Goal: Task Accomplishment & Management: Complete application form

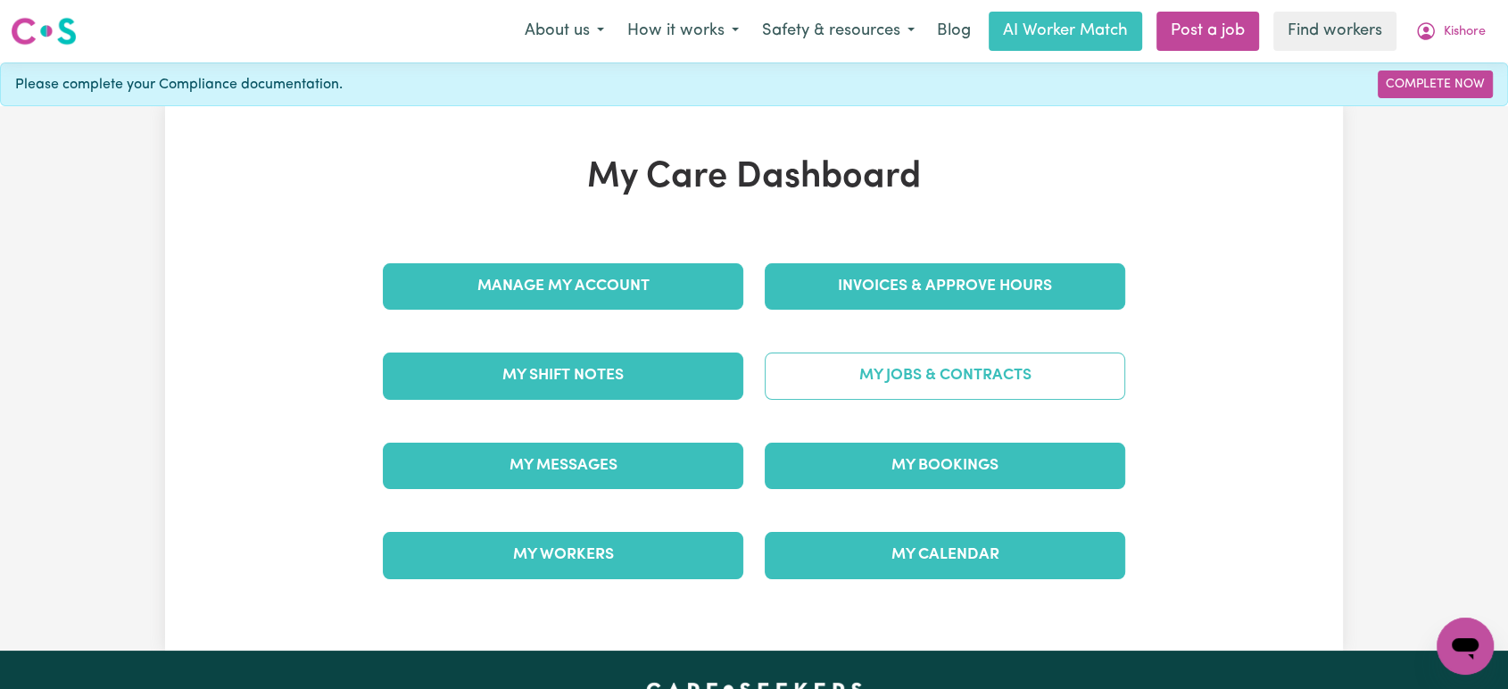
click at [944, 377] on link "My Jobs & Contracts" at bounding box center [945, 376] width 361 height 46
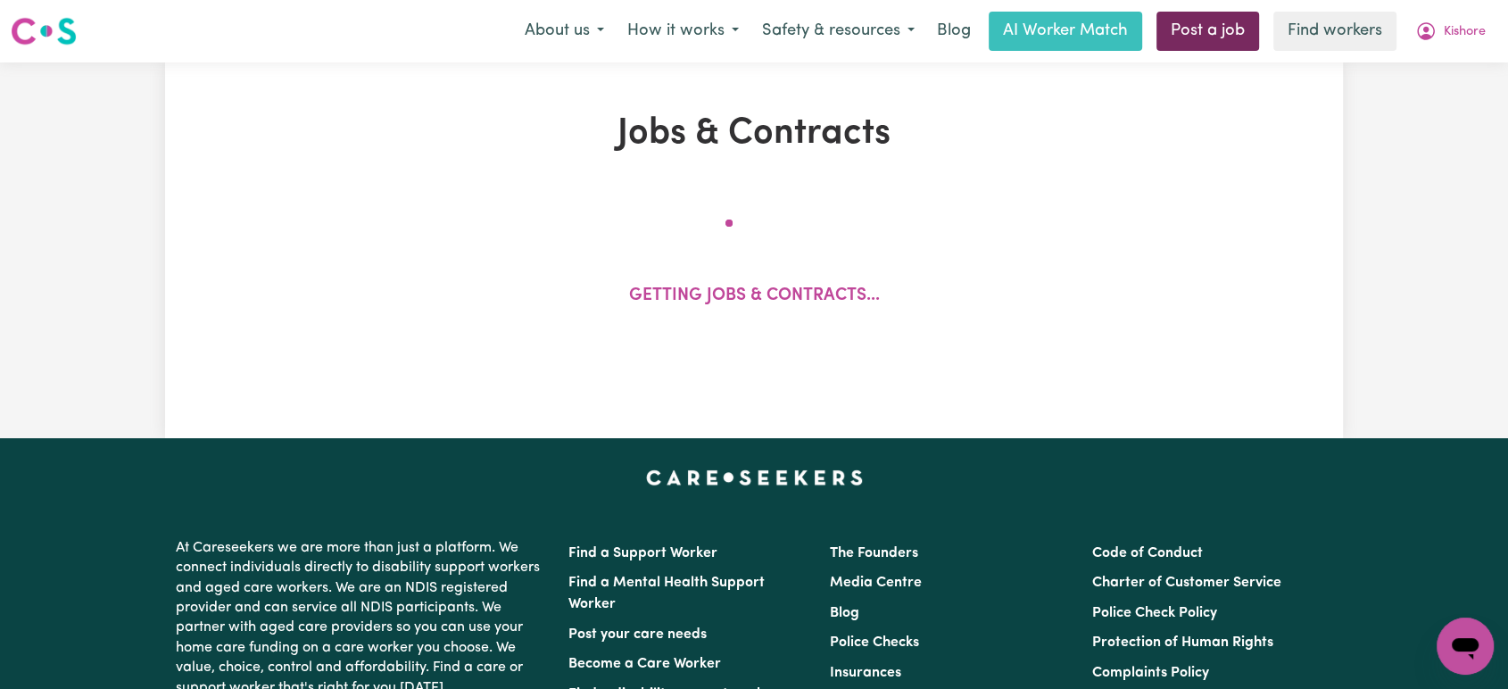
click at [1207, 28] on link "Post a job" at bounding box center [1208, 31] width 103 height 39
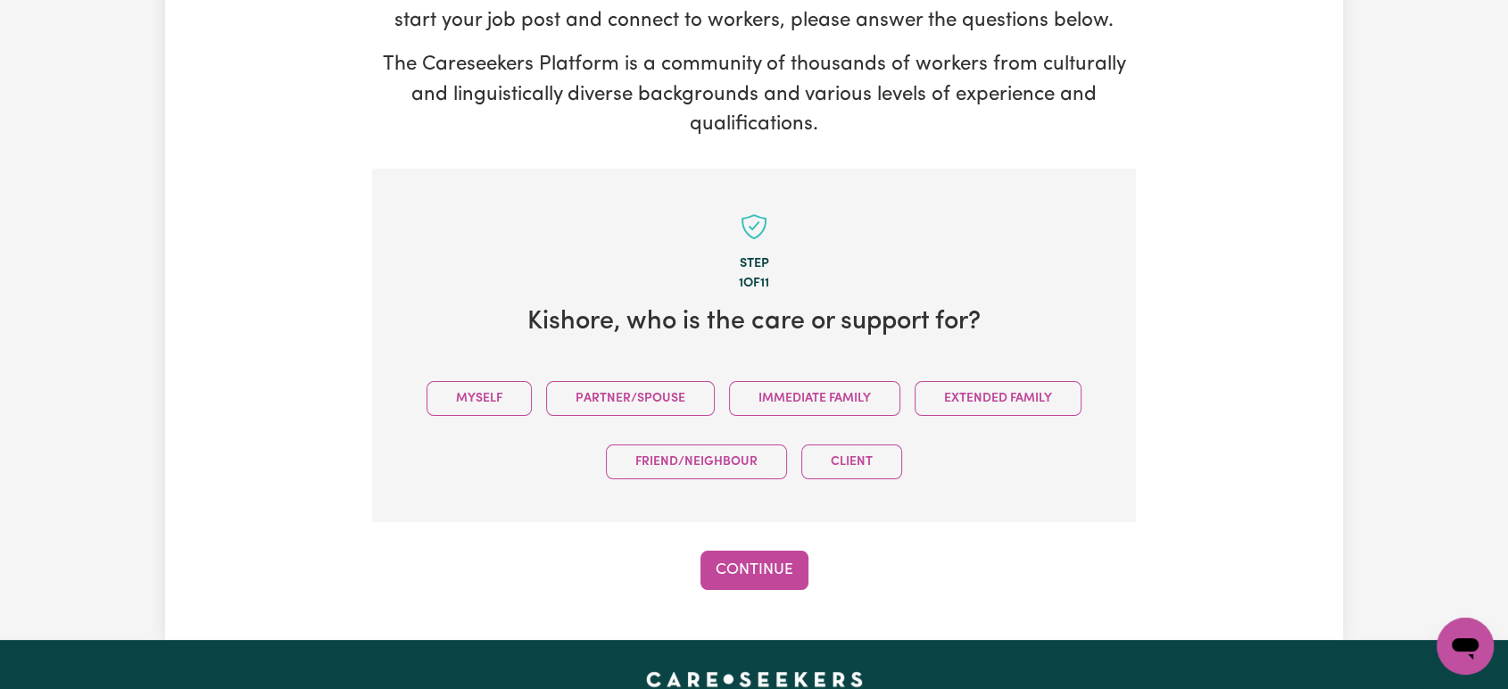
scroll to position [391, 0]
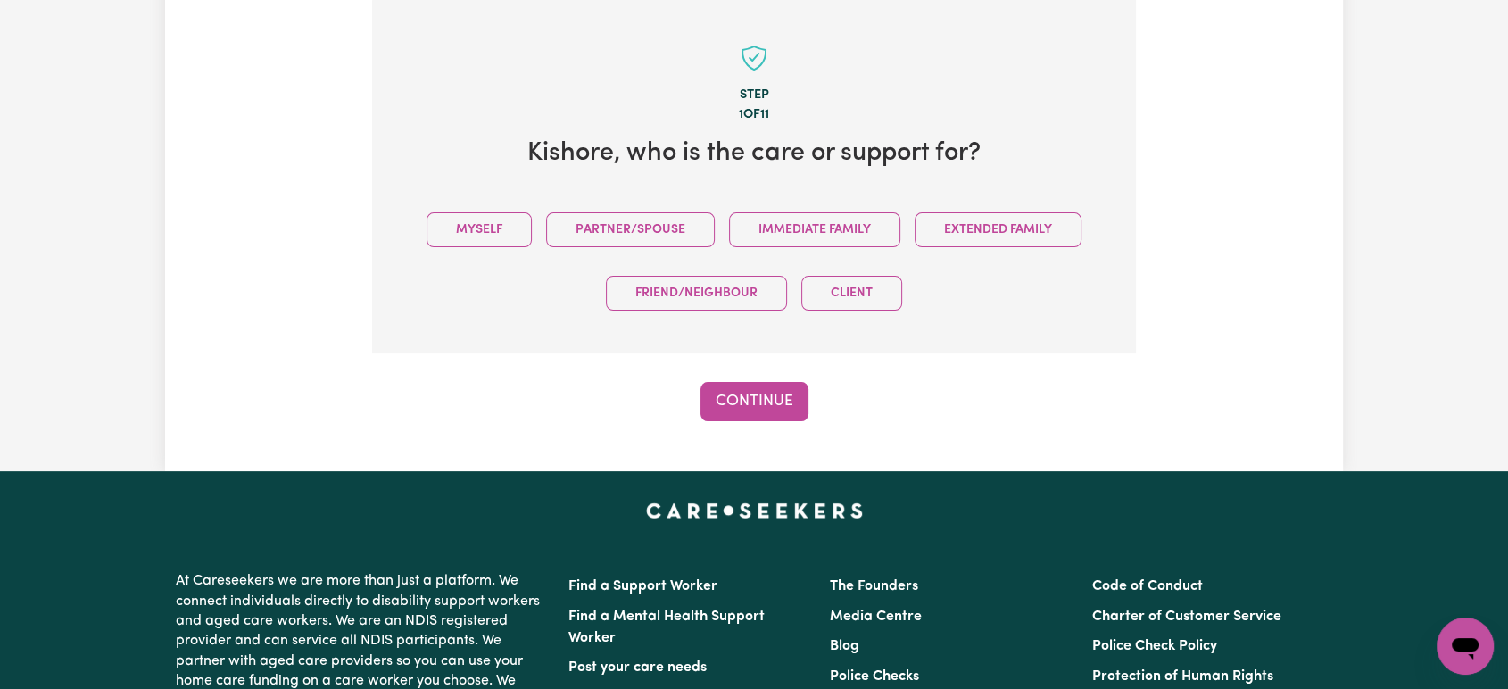
click at [502, 235] on button "Myself" at bounding box center [479, 229] width 105 height 35
click at [778, 402] on button "Continue" at bounding box center [755, 401] width 108 height 39
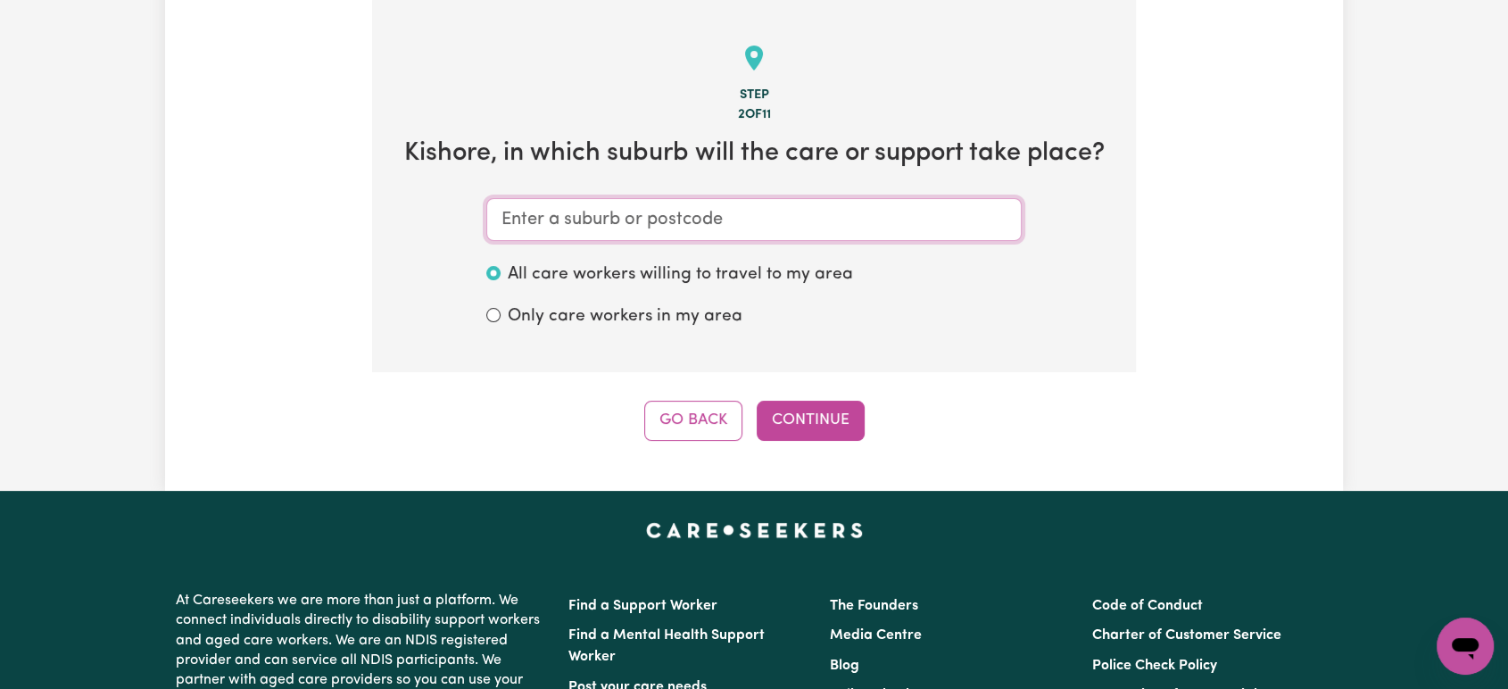
click at [767, 209] on input "text" at bounding box center [753, 219] width 535 height 43
type input "Ru"
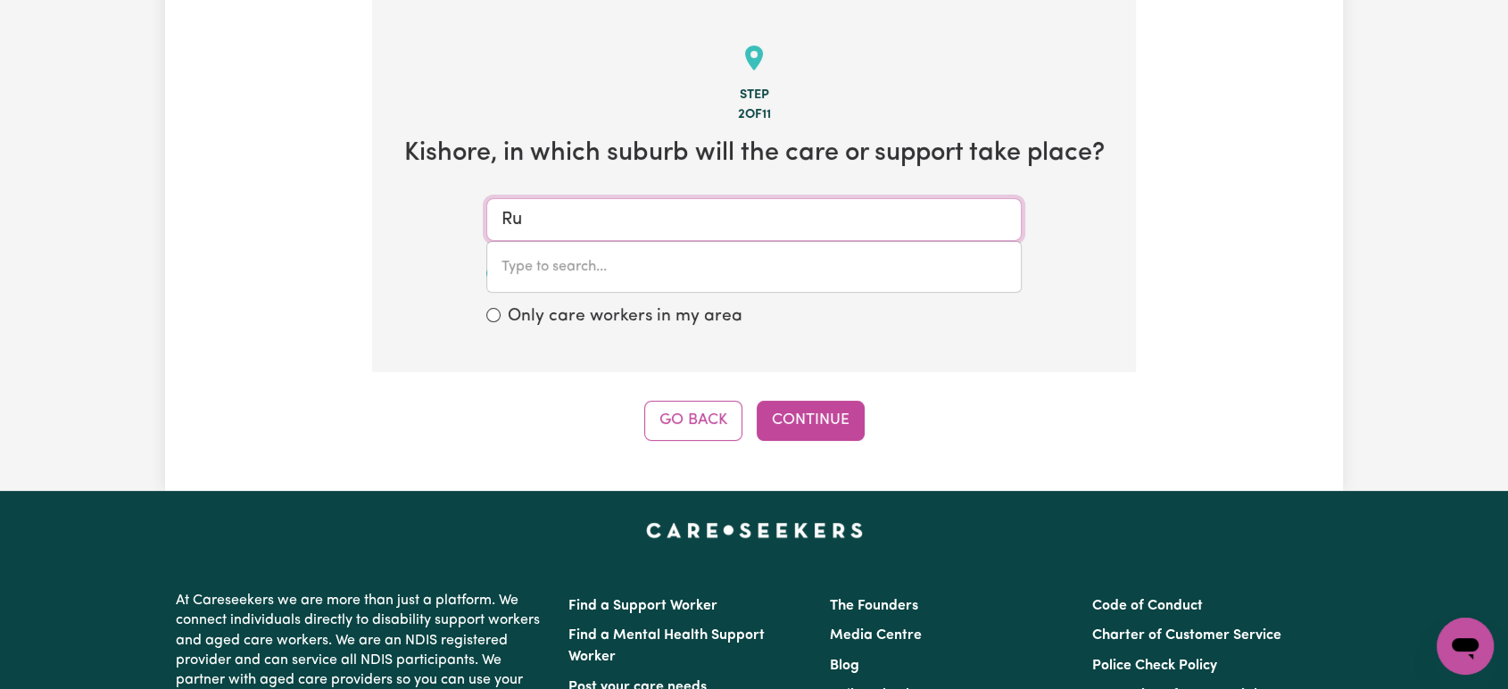
type input "RuABON, [GEOGRAPHIC_DATA], 6280"
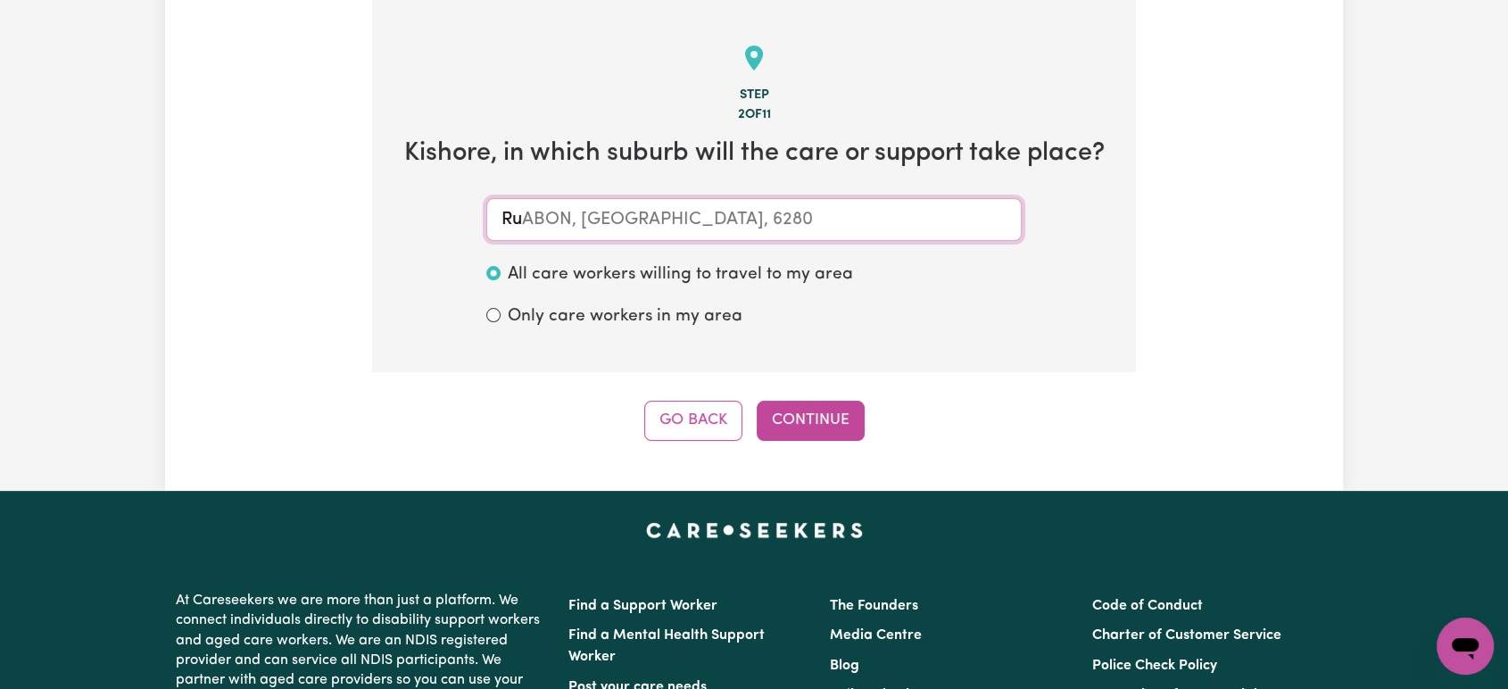
type input "R"
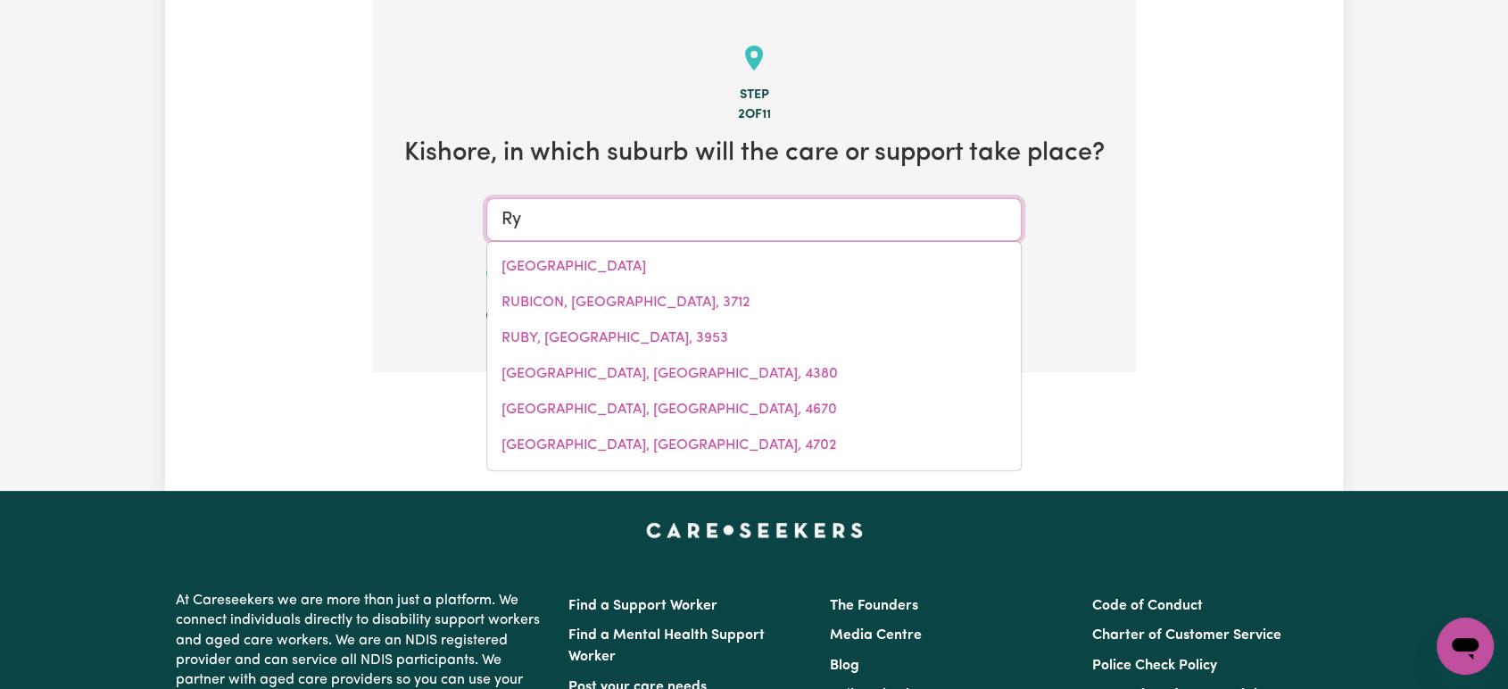
type input "Ryd"
type input "RydAL, [GEOGRAPHIC_DATA], 2790"
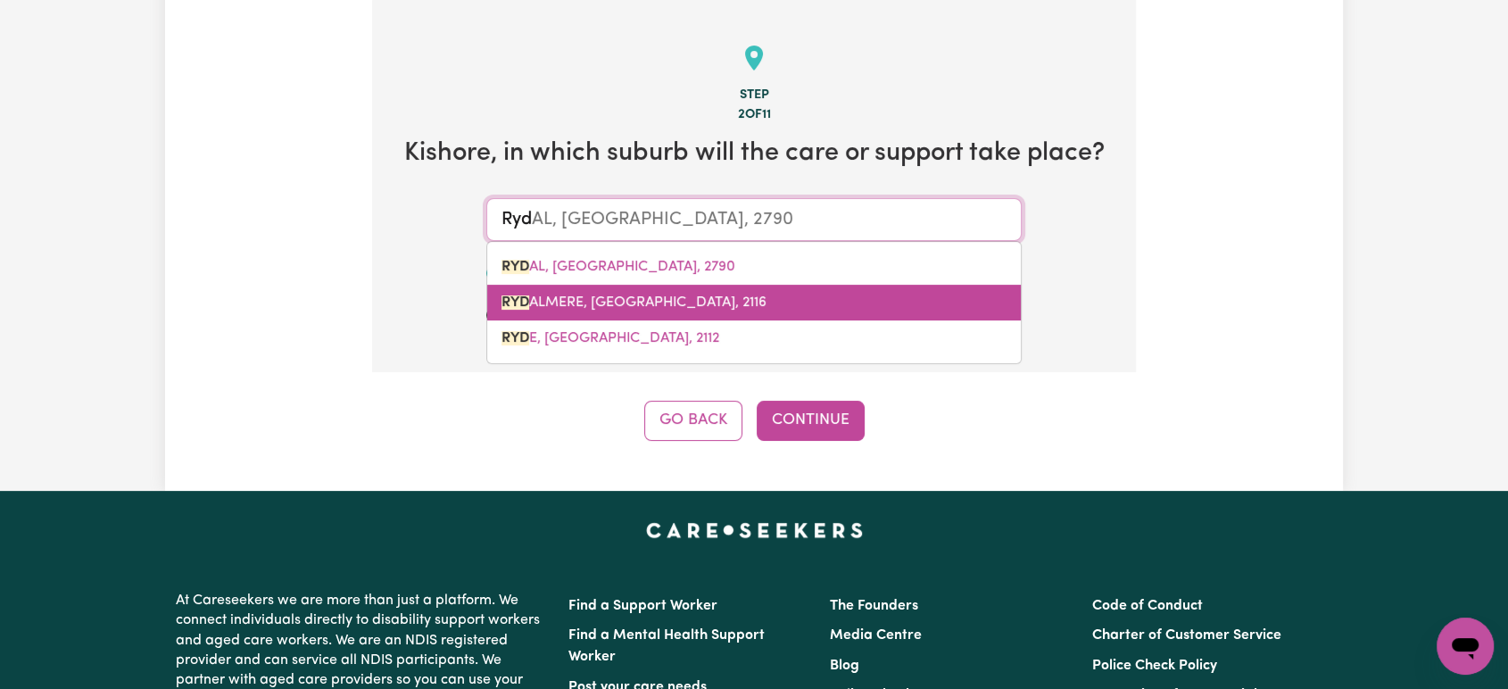
click at [745, 304] on link "RYD ALMERE, [GEOGRAPHIC_DATA], 2116" at bounding box center [754, 303] width 534 height 36
type input "RYDALMERE, [GEOGRAPHIC_DATA], 2116"
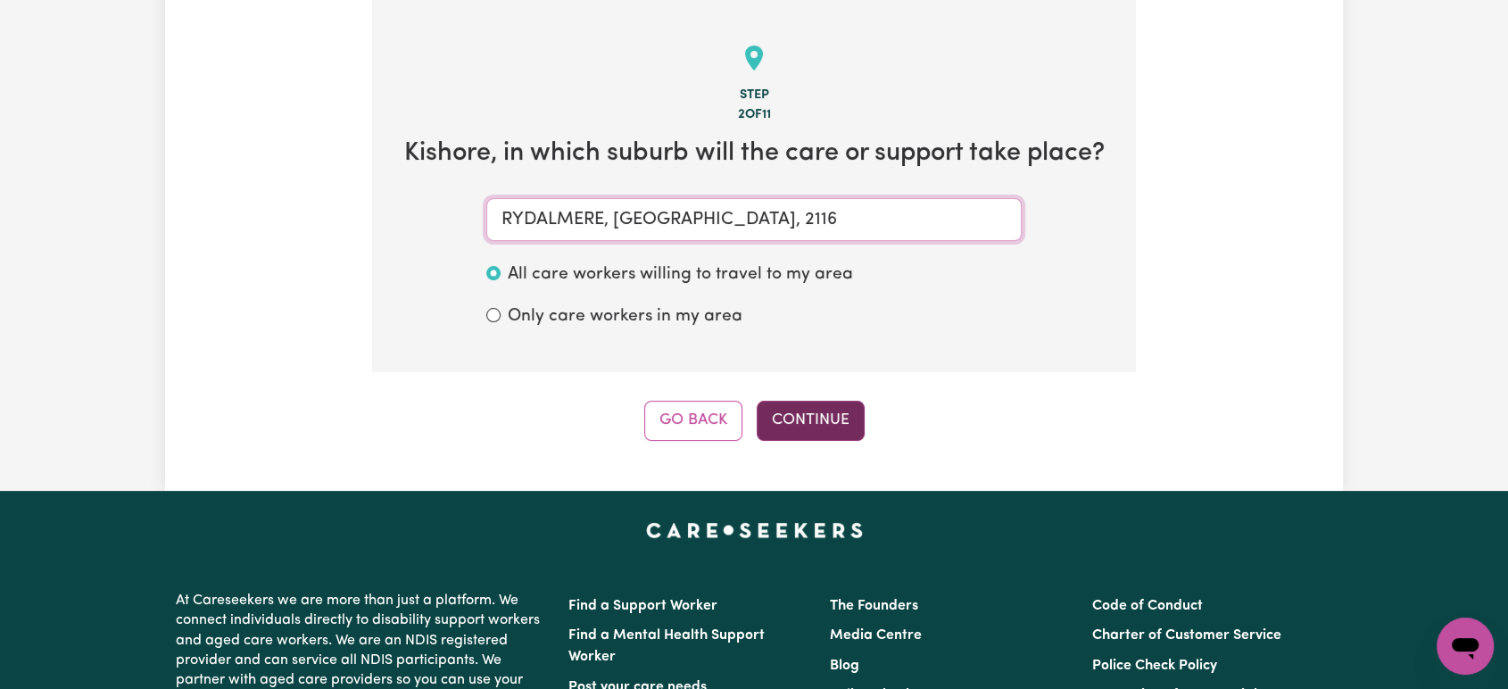
type input "RYDALMERE, [GEOGRAPHIC_DATA], 2116"
click at [792, 407] on button "Continue" at bounding box center [811, 420] width 108 height 39
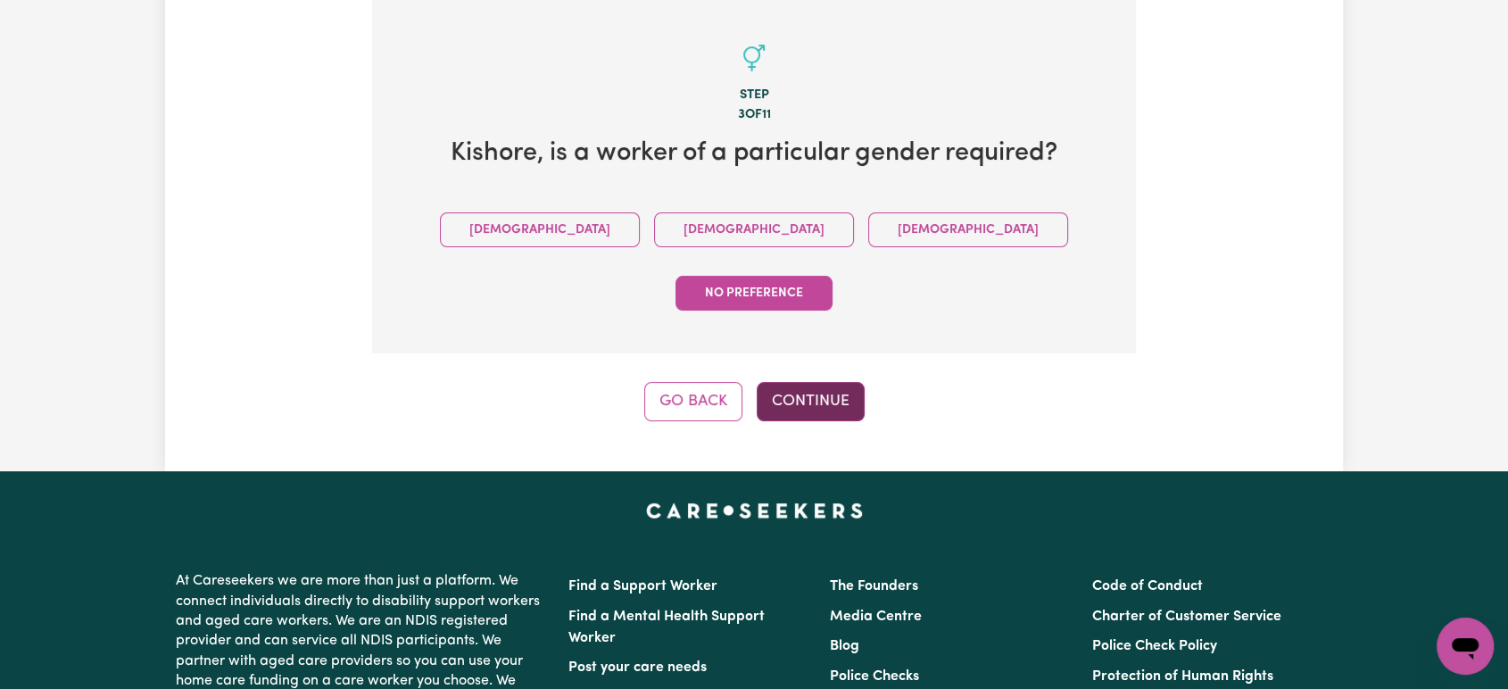
click at [834, 382] on button "Continue" at bounding box center [811, 401] width 108 height 39
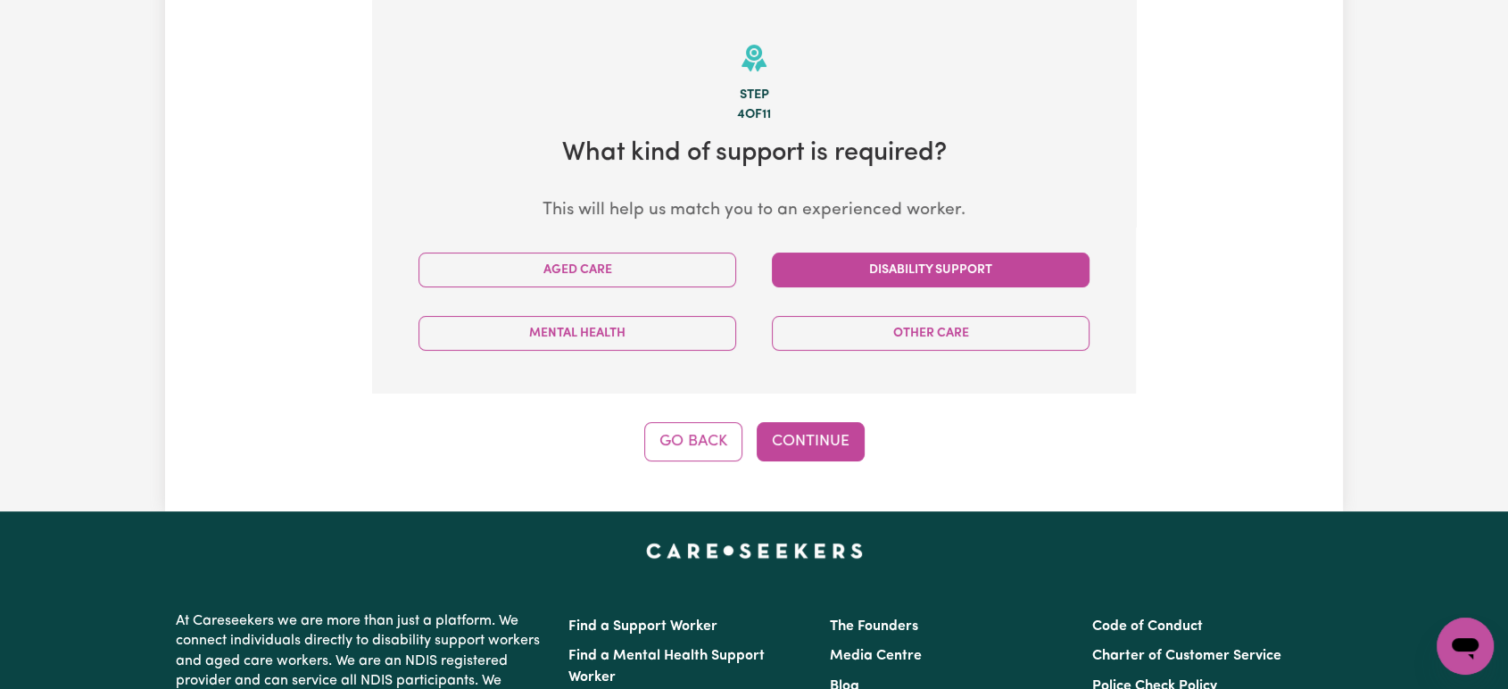
click at [868, 267] on button "Disability Support" at bounding box center [931, 270] width 318 height 35
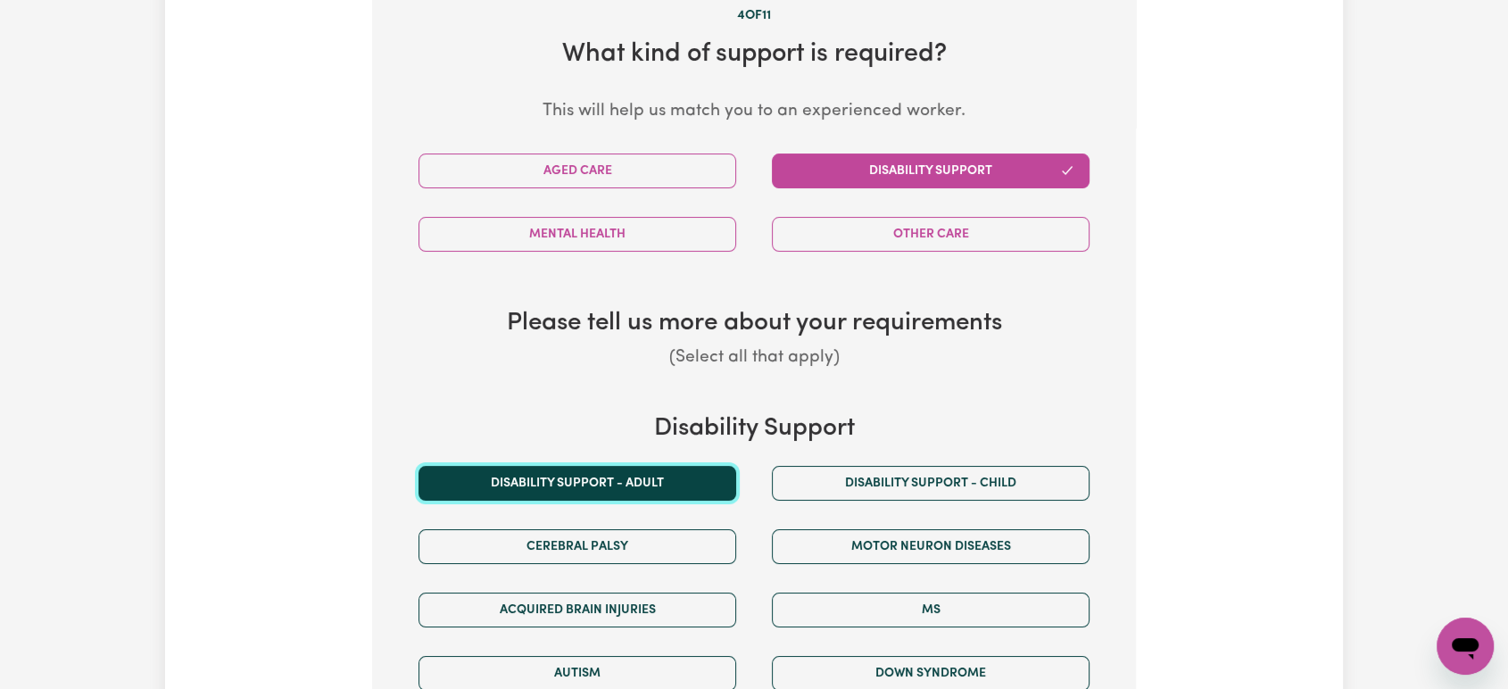
click at [614, 489] on button "Disability support - Adult" at bounding box center [578, 483] width 318 height 35
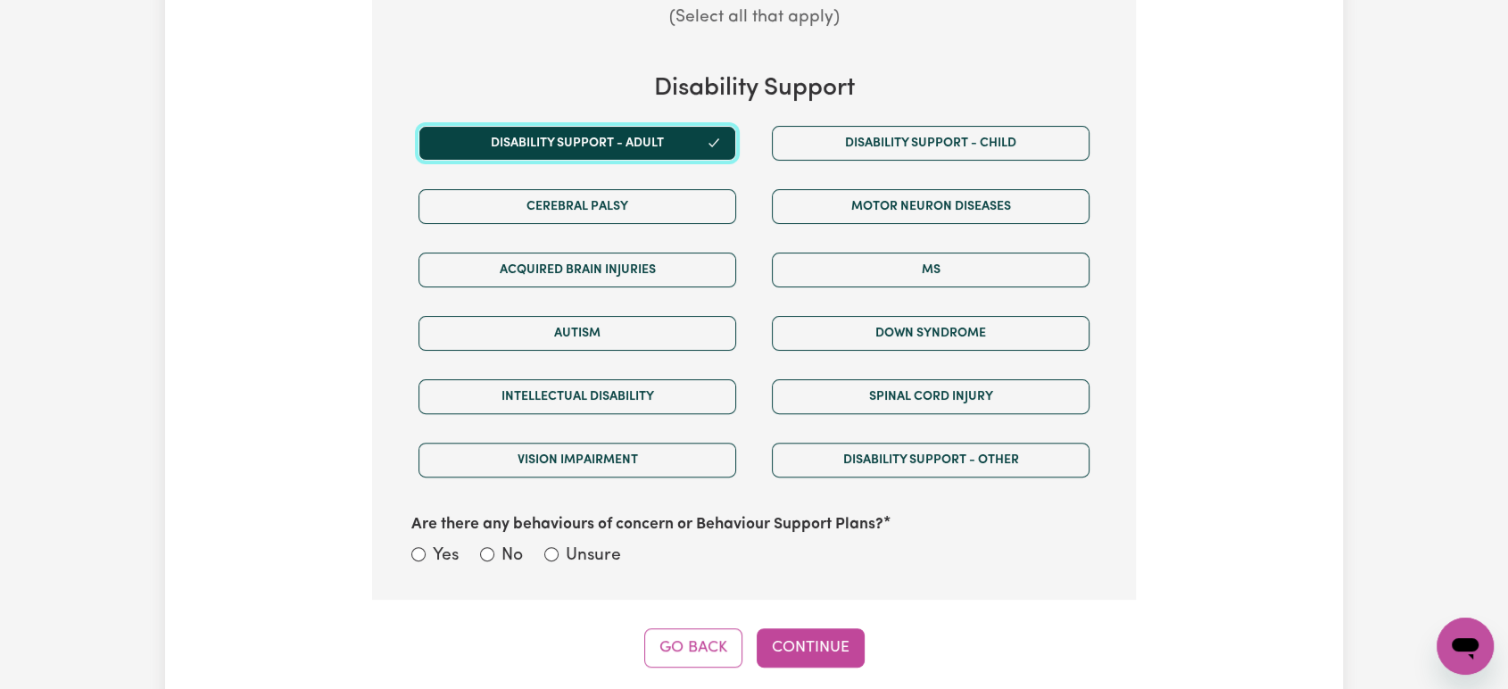
scroll to position [985, 0]
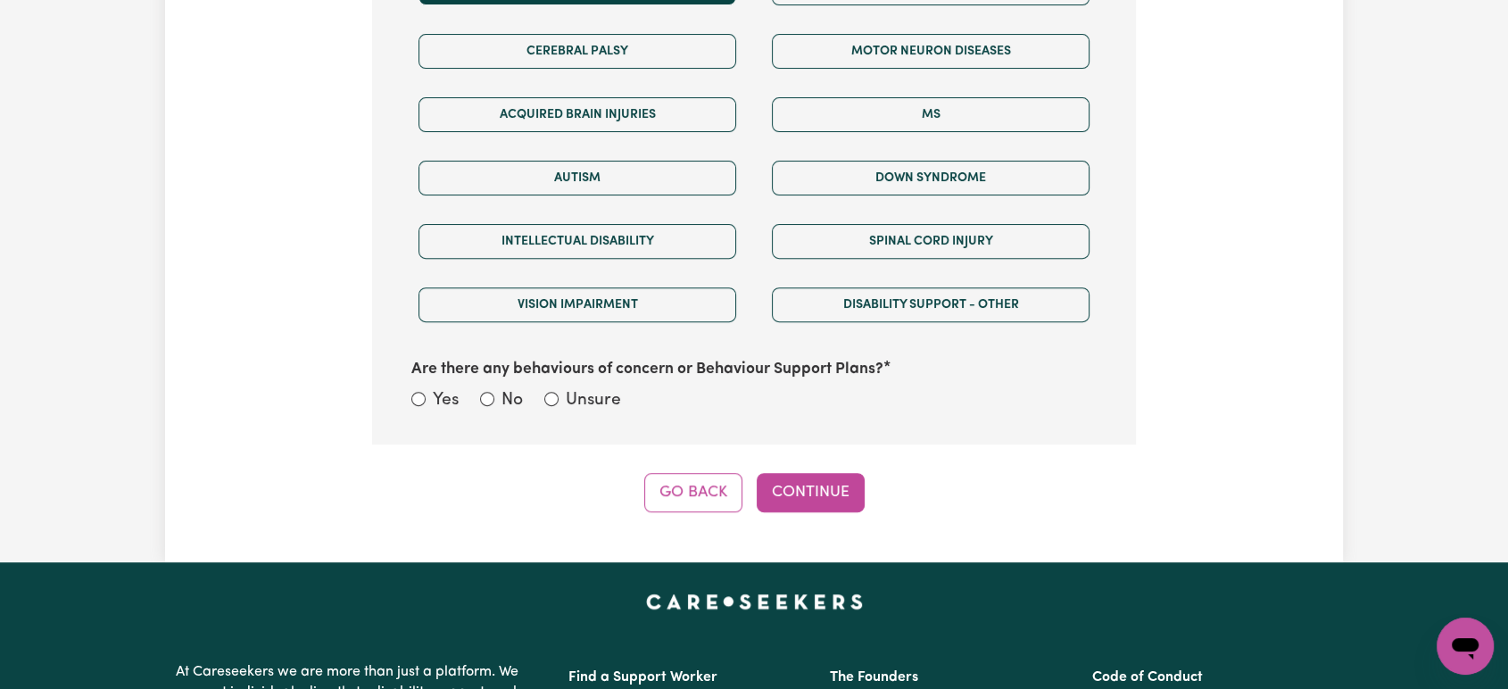
click at [503, 394] on label "No" at bounding box center [512, 401] width 21 height 26
click at [494, 394] on input "No" at bounding box center [487, 399] width 14 height 14
radio input "true"
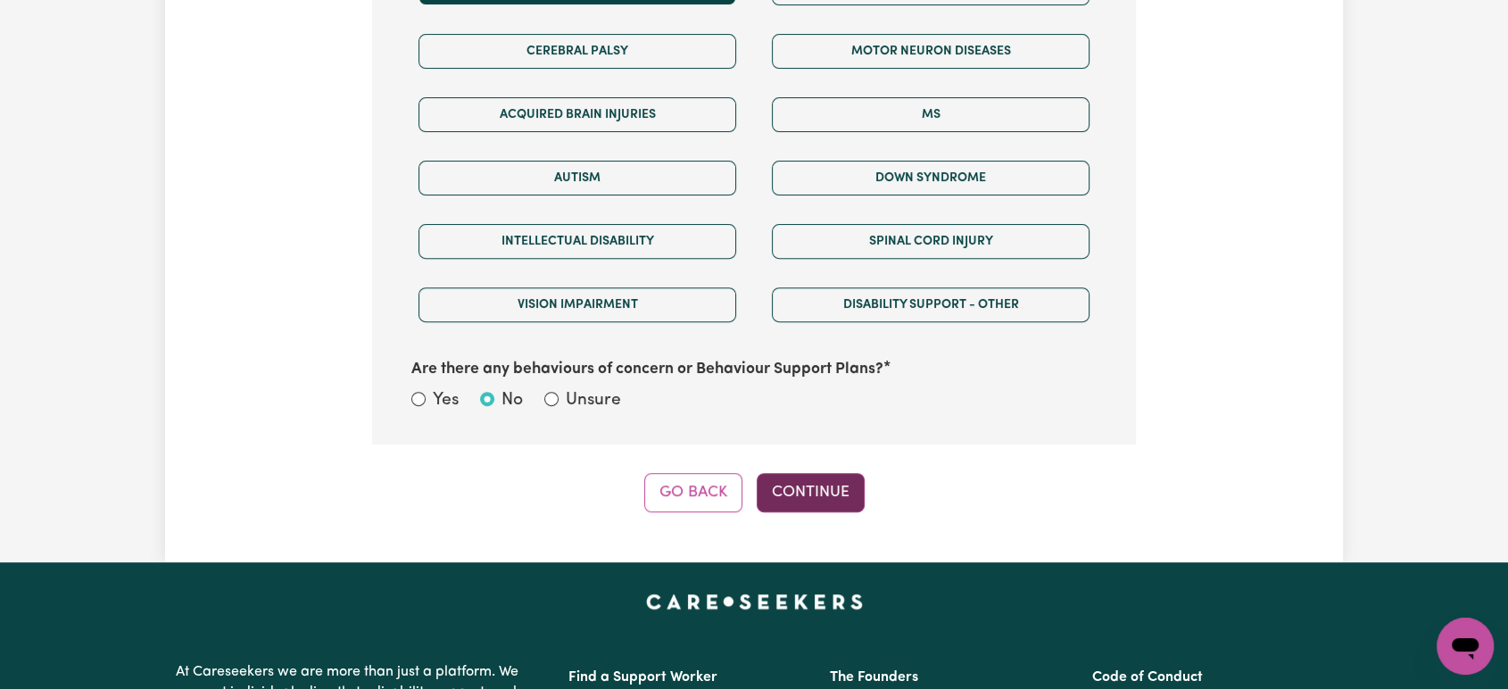
click at [806, 494] on button "Continue" at bounding box center [811, 492] width 108 height 39
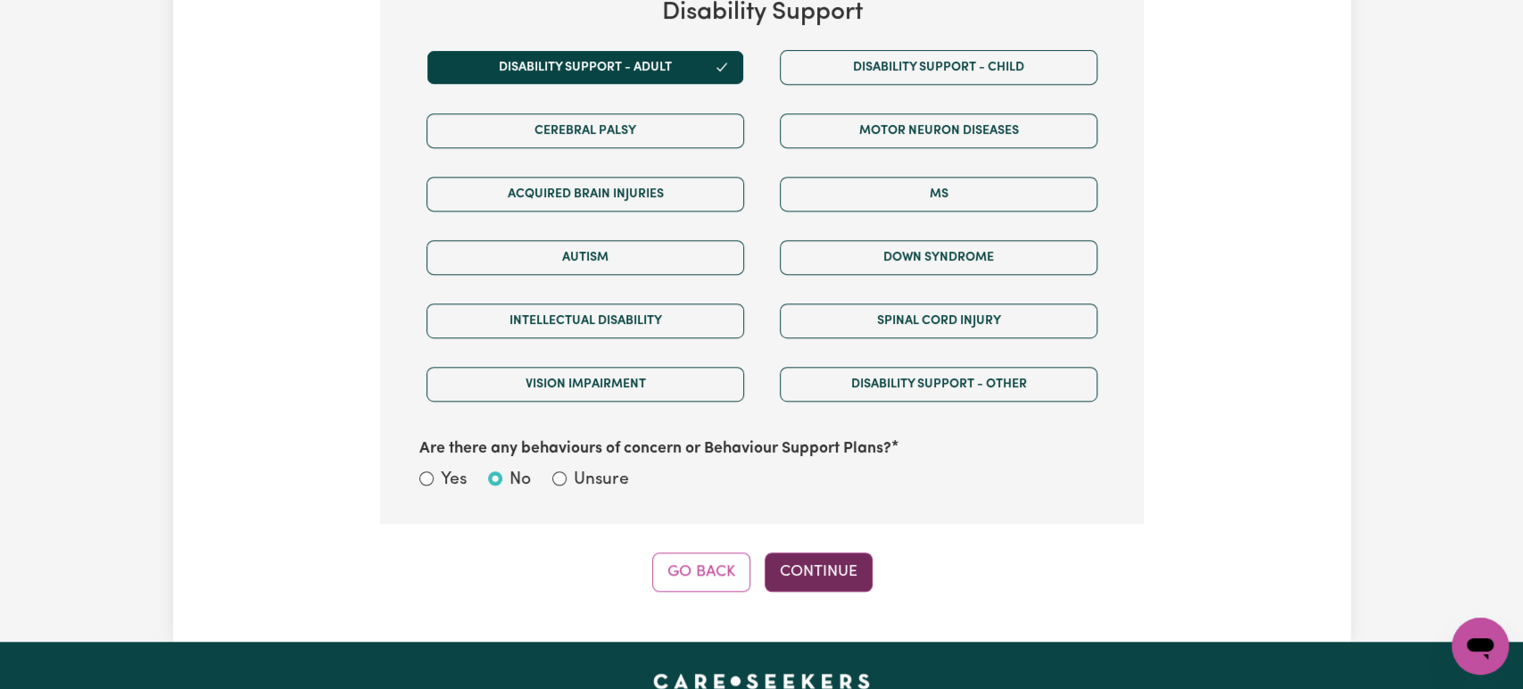
select select "PRIVATELY"
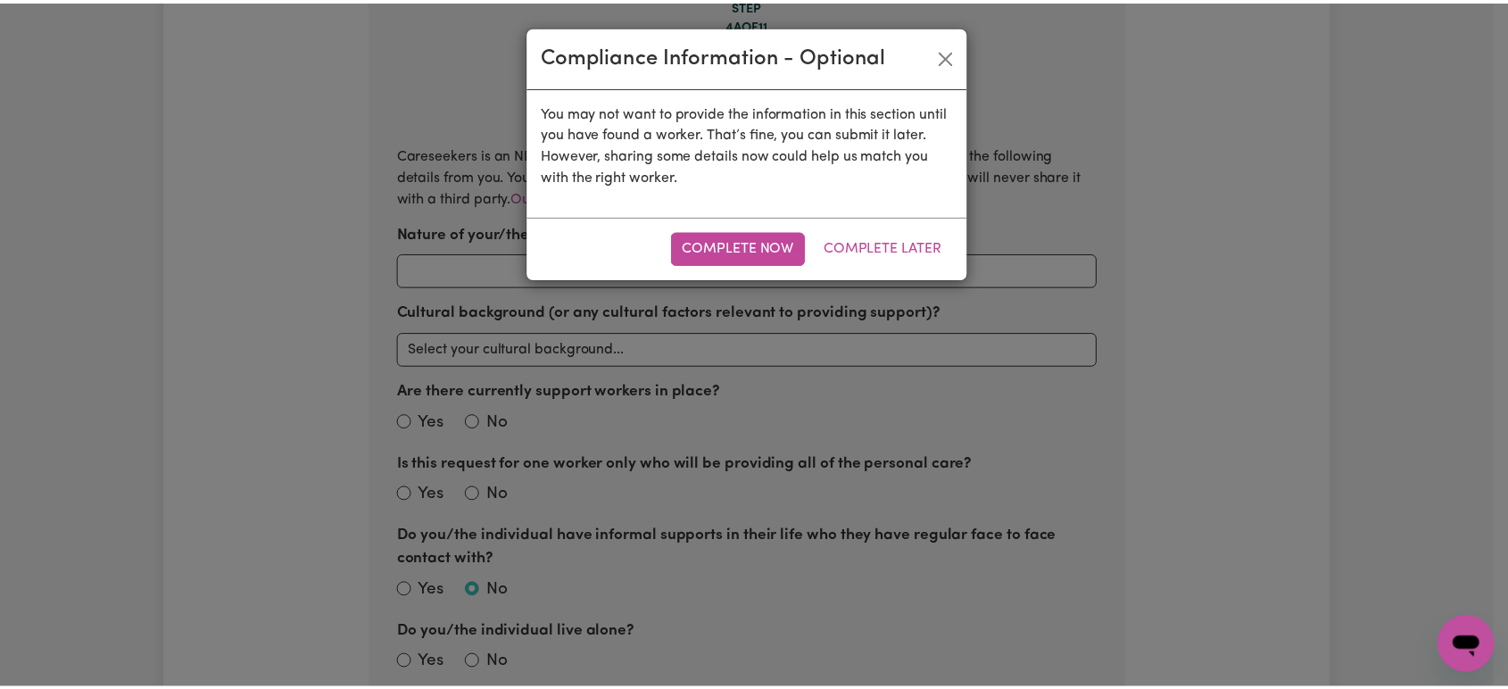
scroll to position [391, 0]
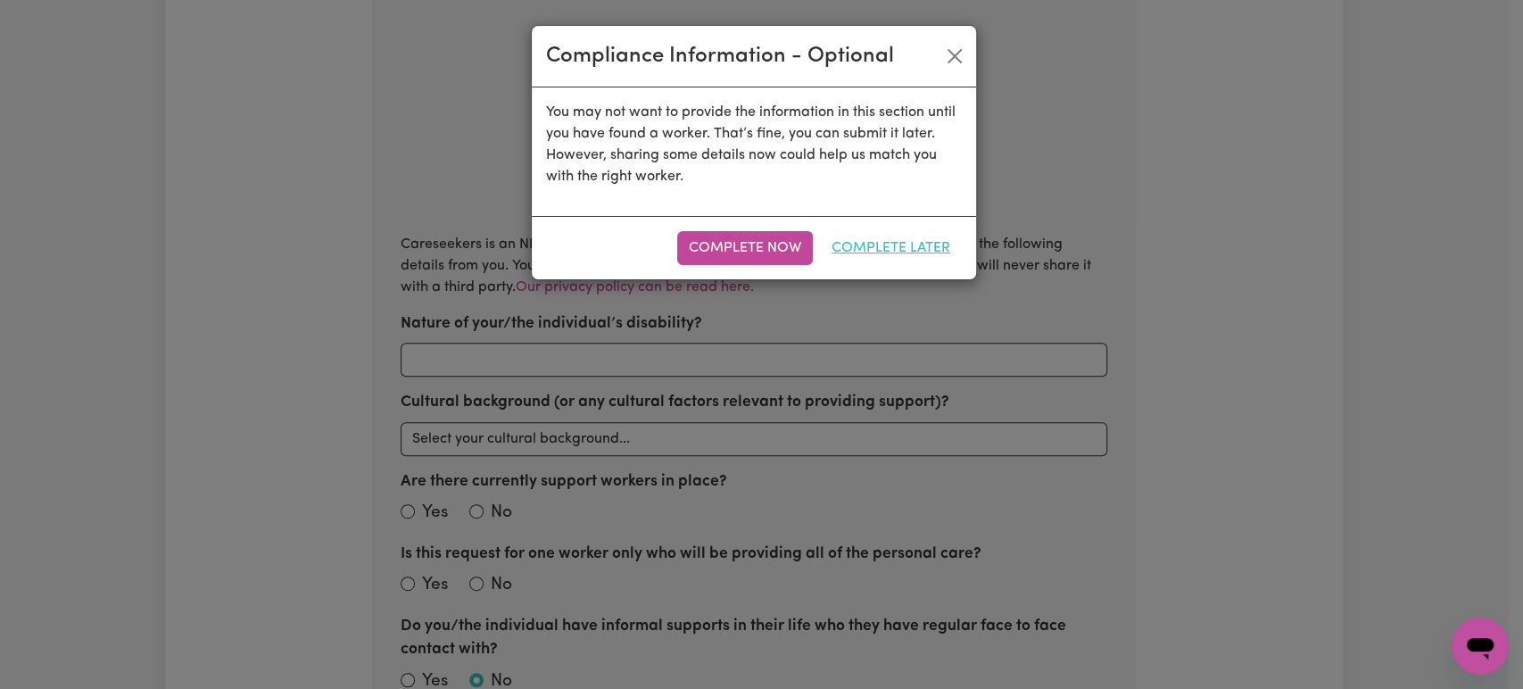
click at [892, 238] on button "Complete Later" at bounding box center [891, 248] width 142 height 34
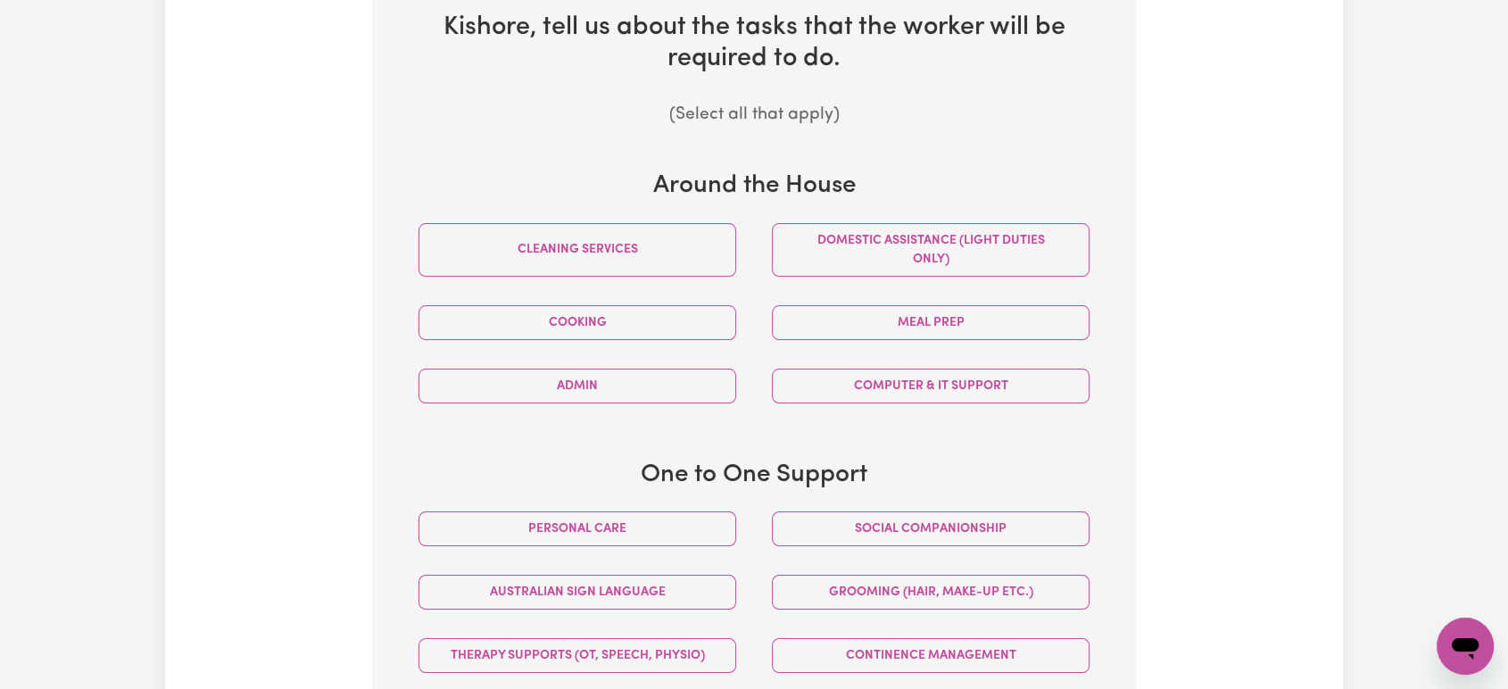
scroll to position [688, 0]
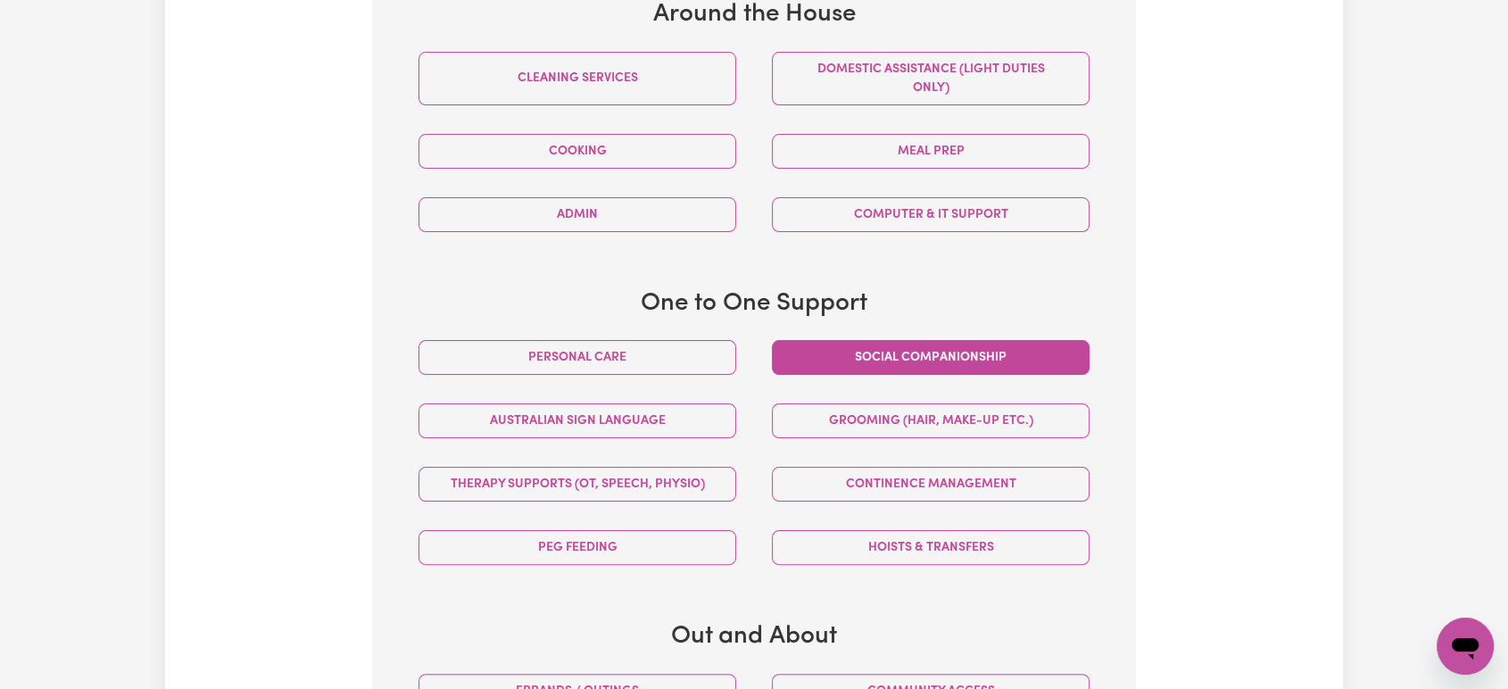
click at [953, 350] on button "Social companionship" at bounding box center [931, 357] width 318 height 35
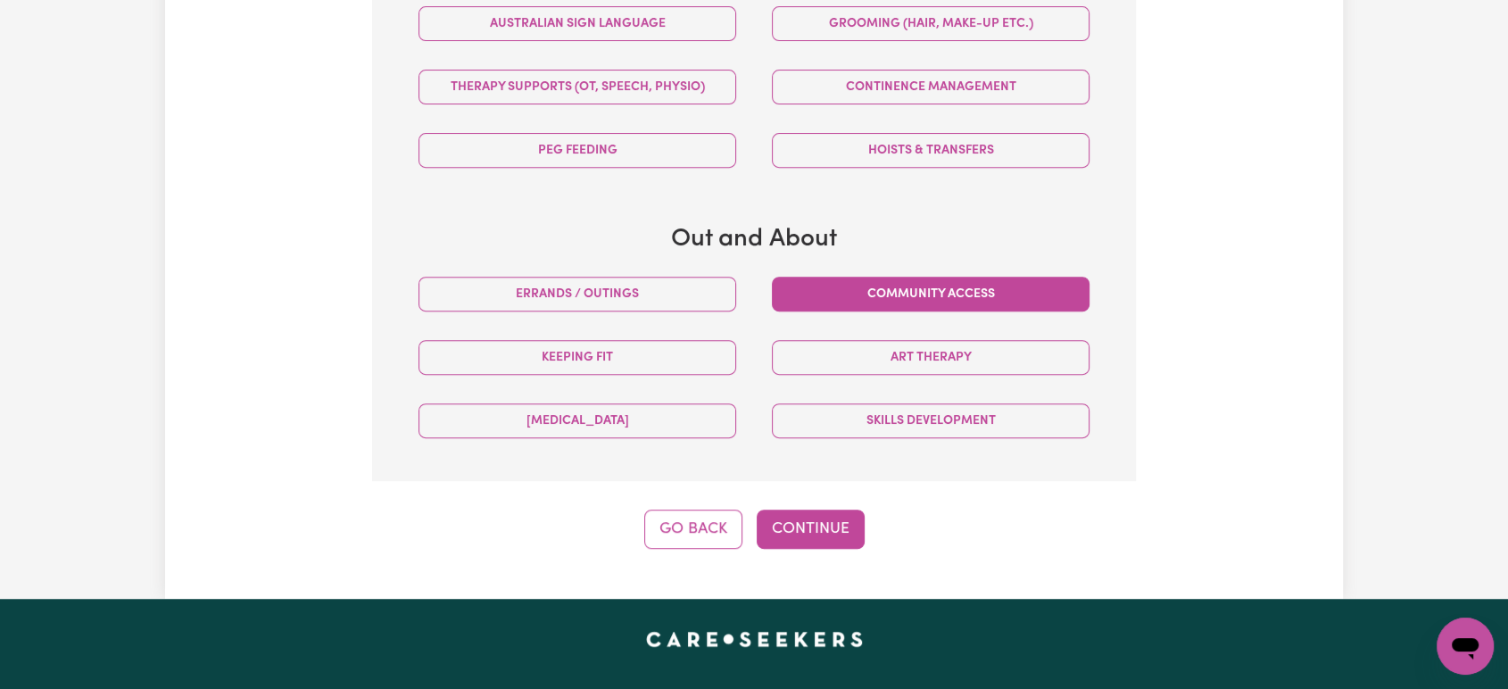
click at [971, 302] on button "Community access" at bounding box center [931, 294] width 318 height 35
click at [834, 522] on button "Continue" at bounding box center [811, 529] width 108 height 39
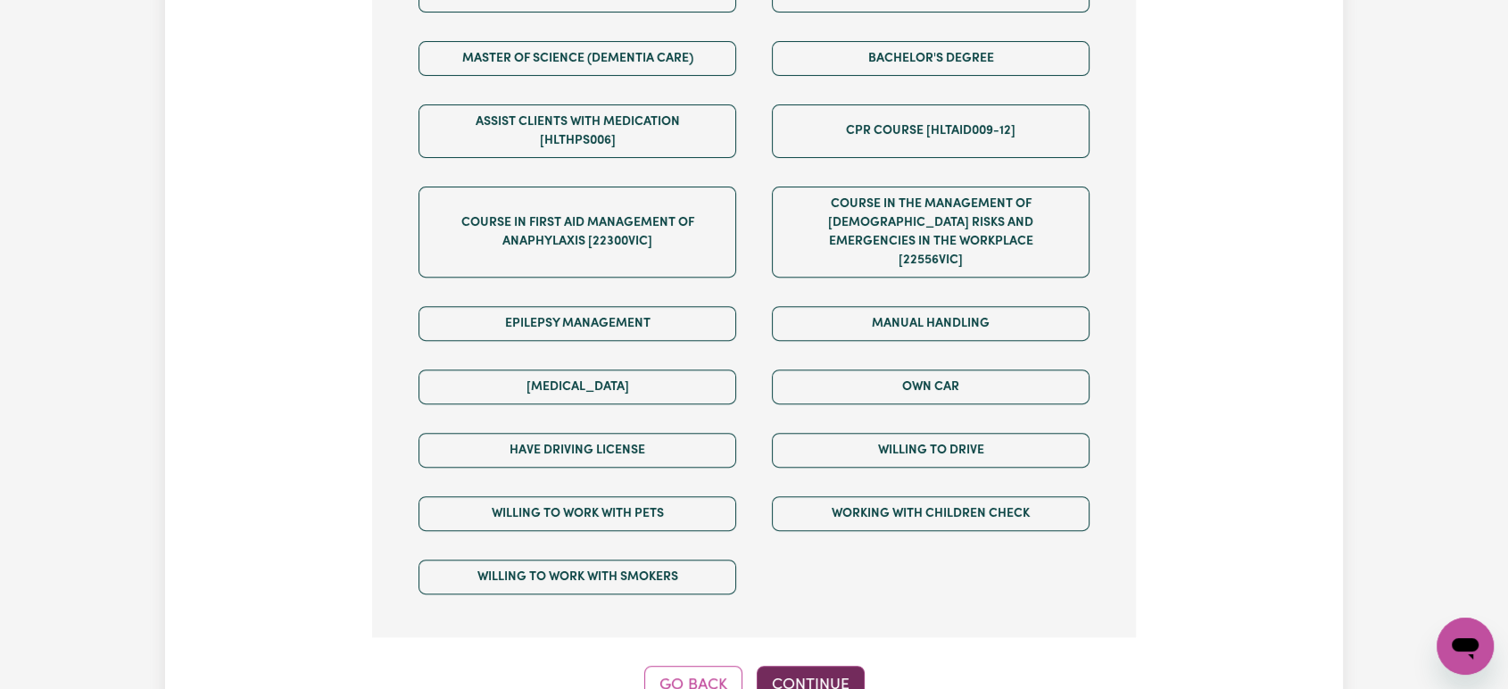
click at [800, 666] on button "Continue" at bounding box center [811, 685] width 108 height 39
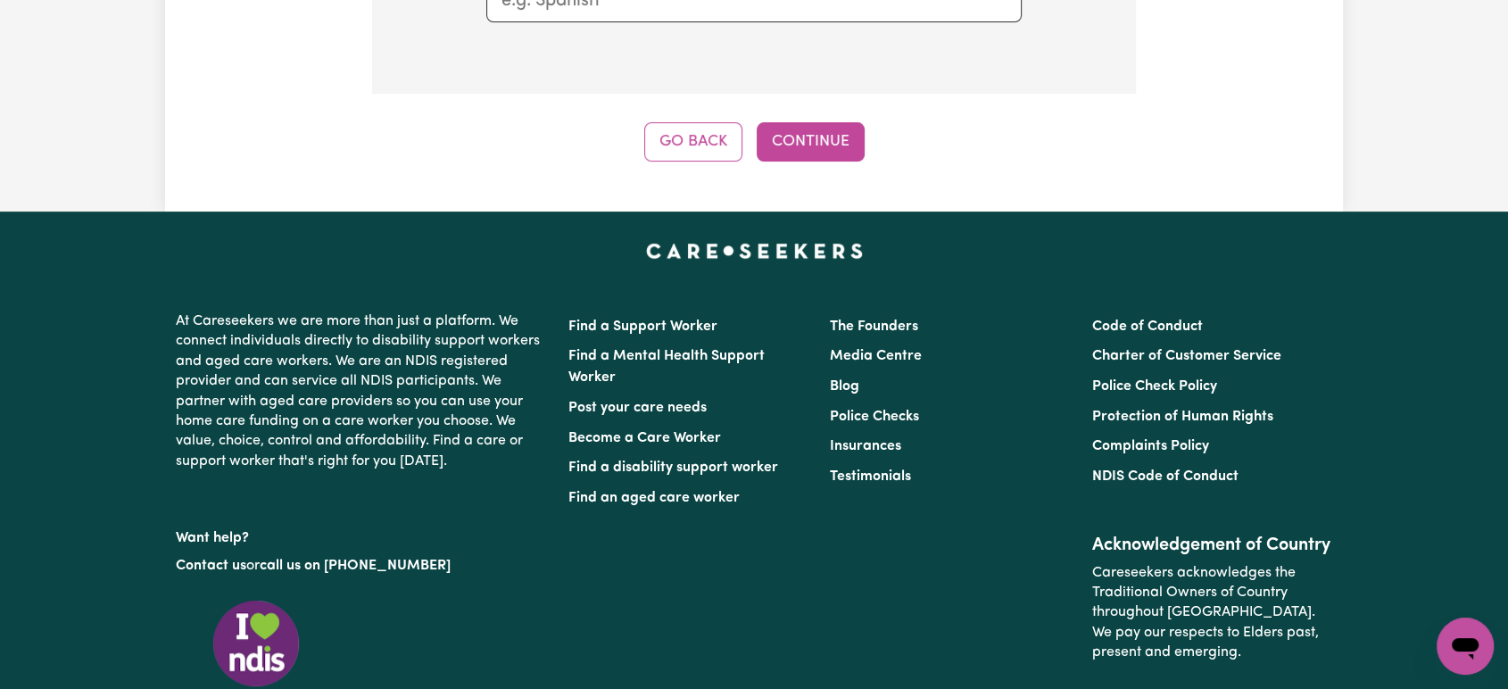
scroll to position [391, 0]
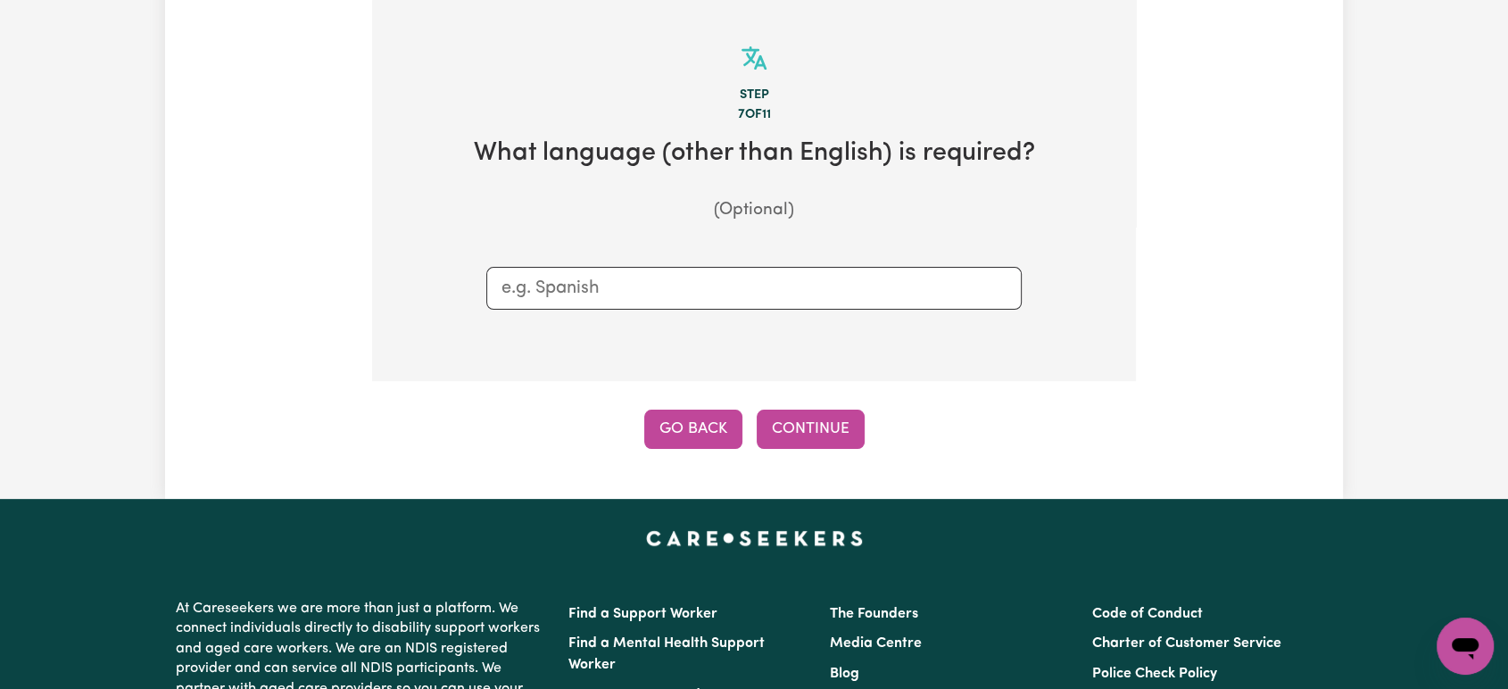
click at [699, 441] on button "Go Back" at bounding box center [693, 429] width 98 height 39
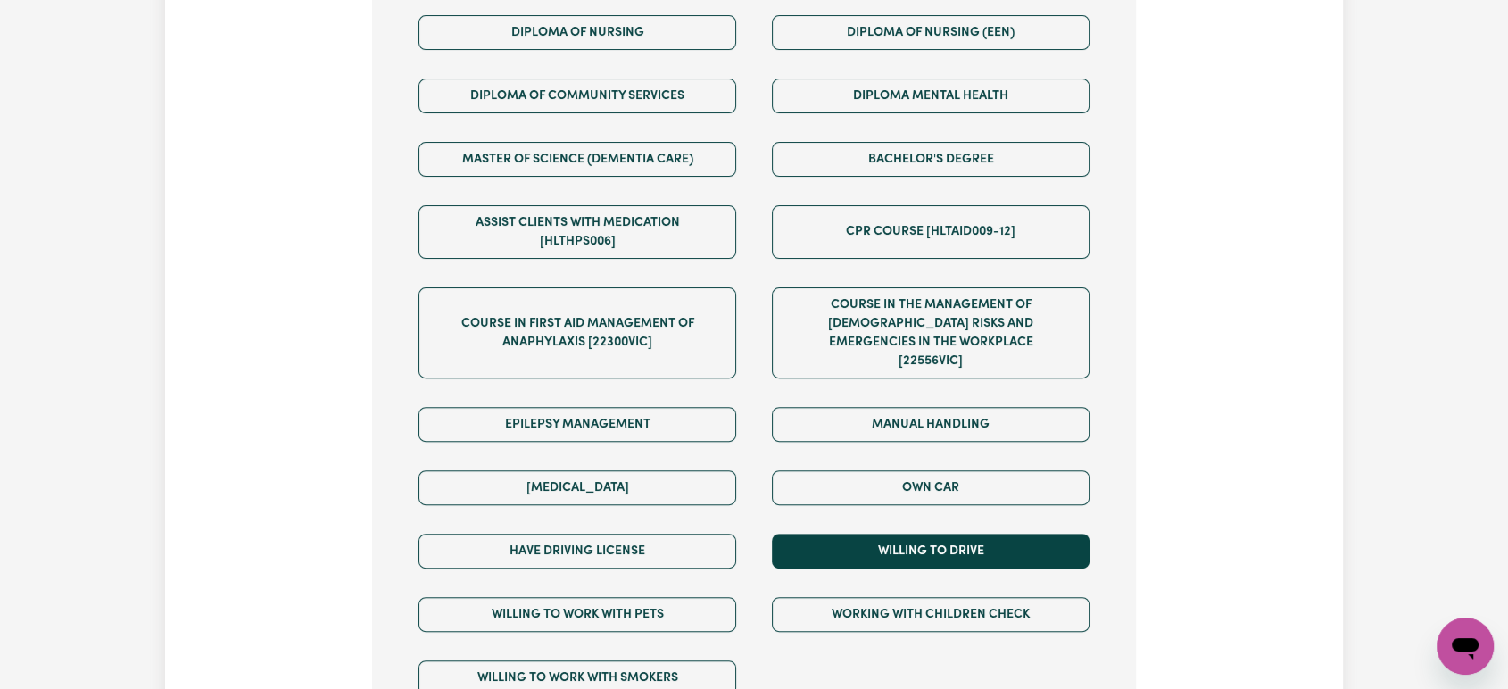
scroll to position [886, 0]
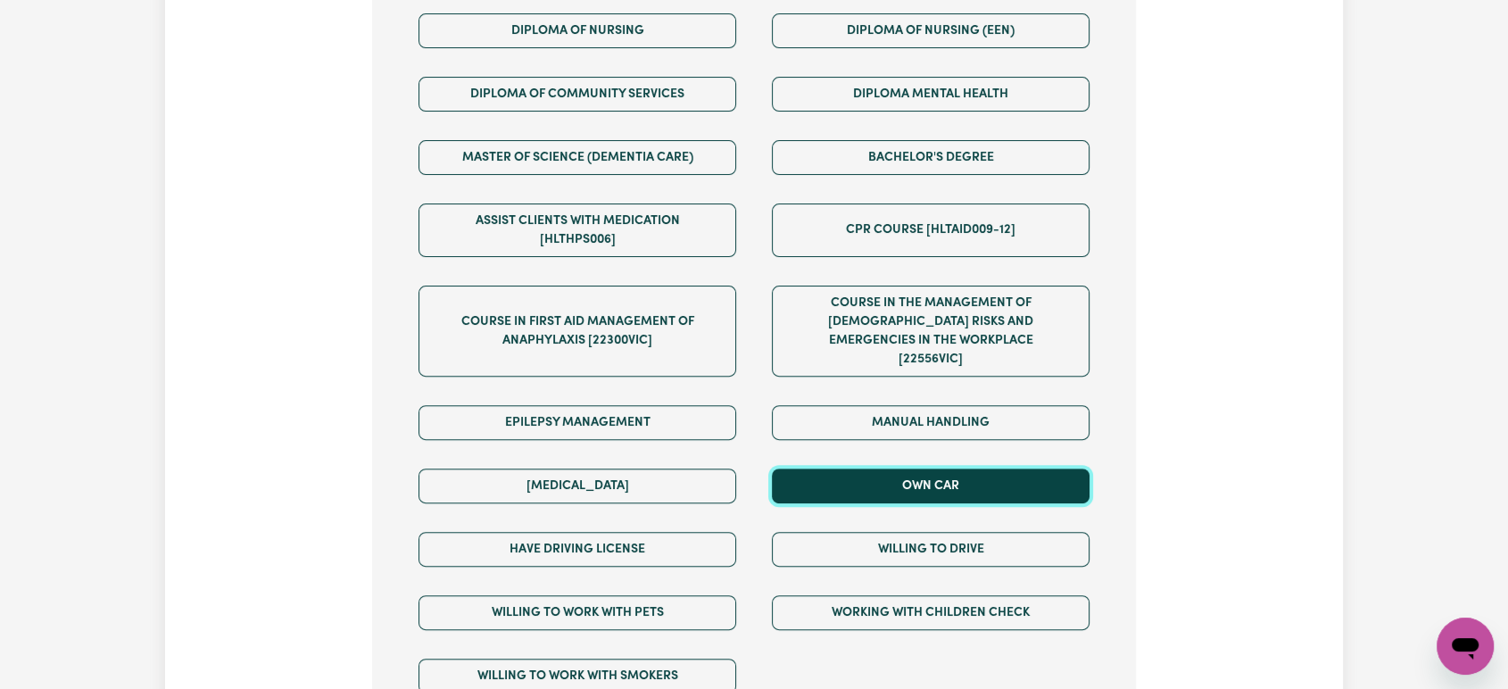
click at [932, 469] on button "Own Car" at bounding box center [931, 486] width 318 height 35
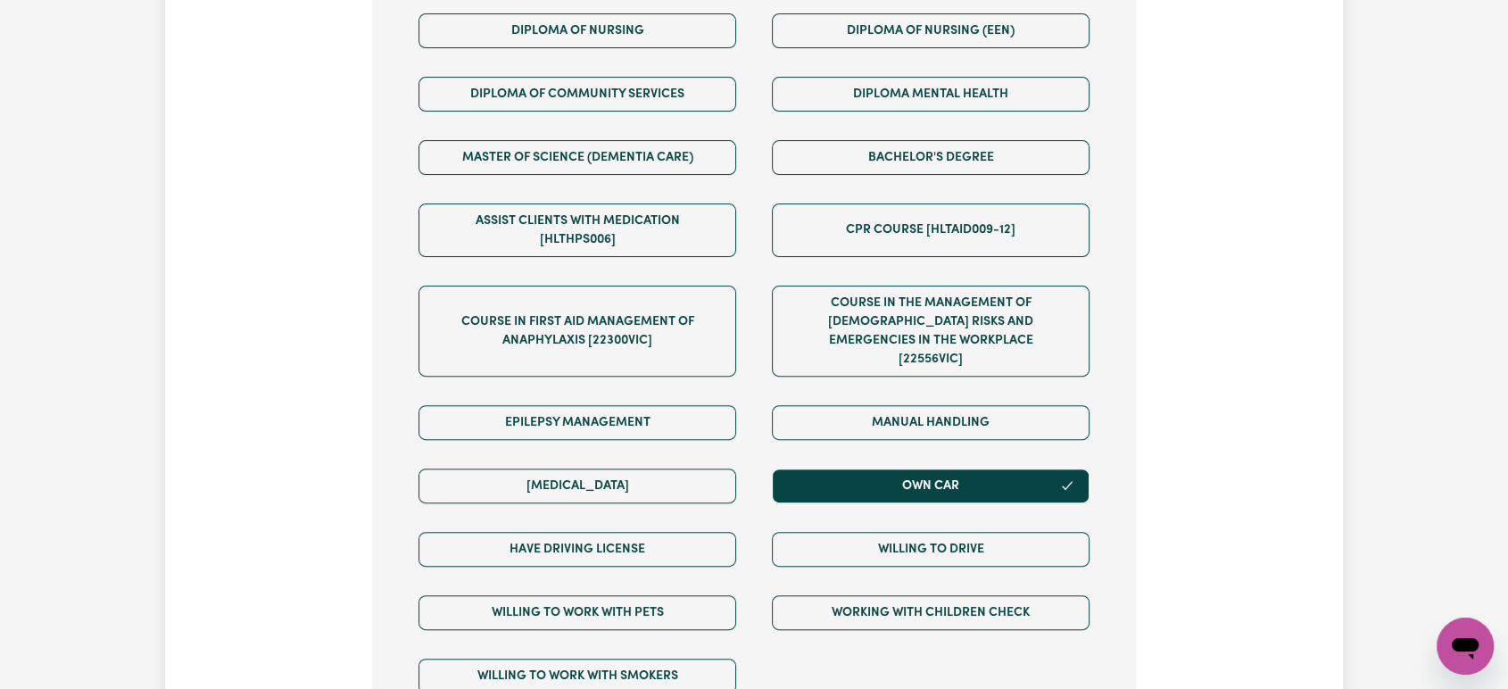
click at [938, 518] on div "Willing to drive" at bounding box center [930, 549] width 353 height 63
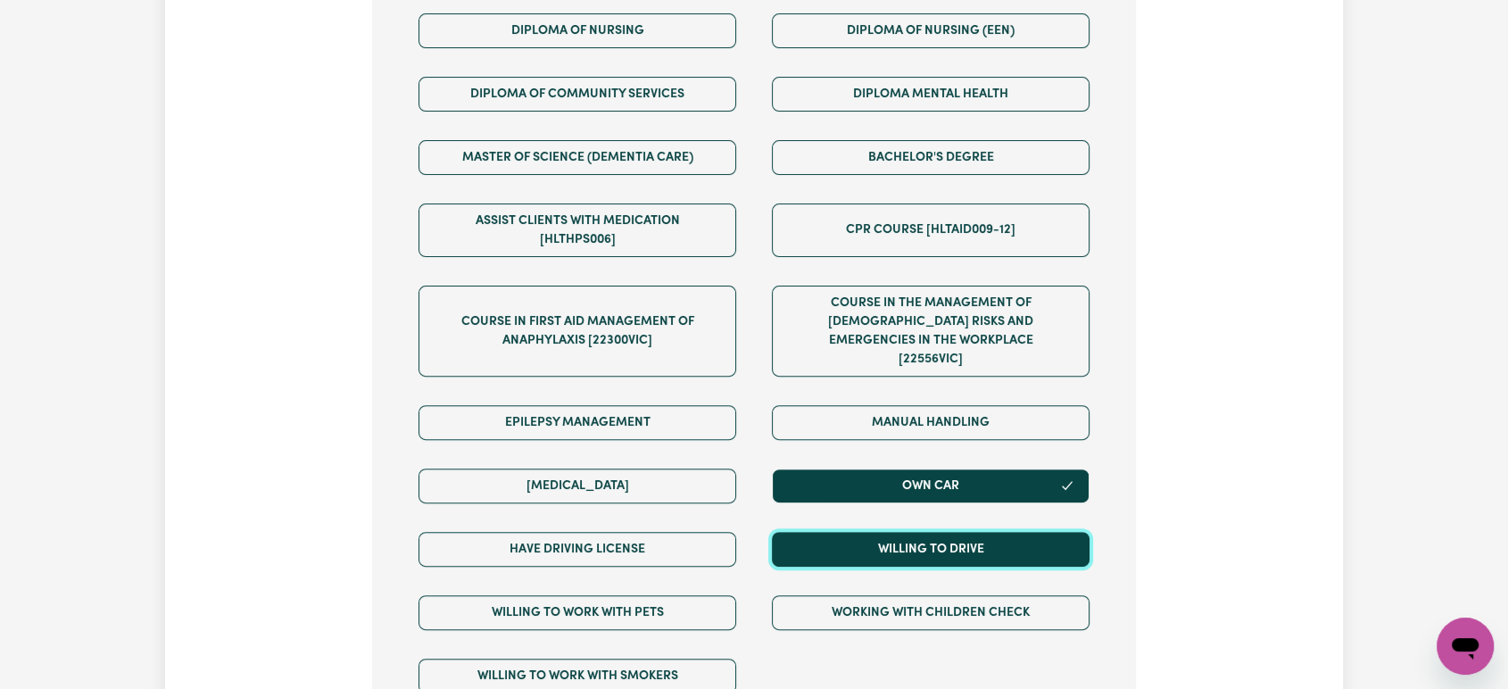
click at [947, 532] on button "Willing to drive" at bounding box center [931, 549] width 318 height 35
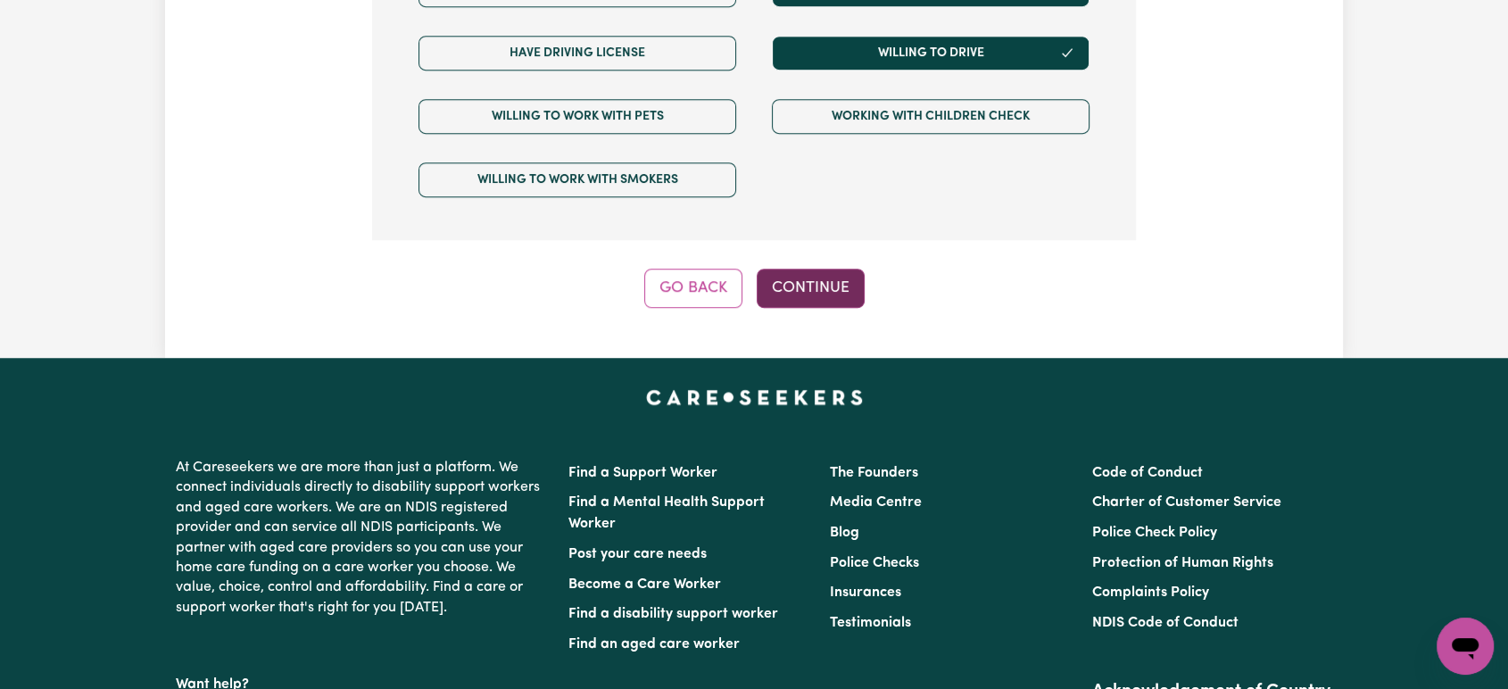
click at [832, 269] on button "Continue" at bounding box center [811, 288] width 108 height 39
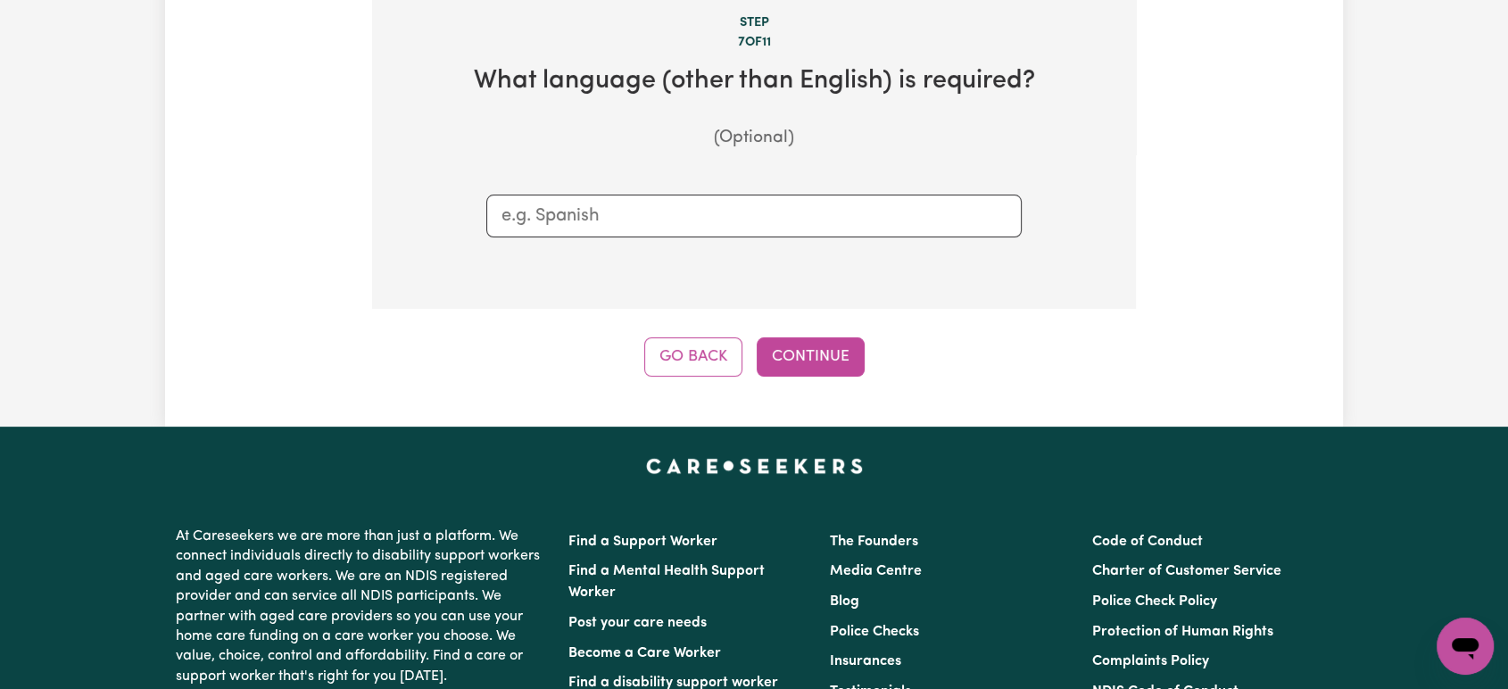
scroll to position [391, 0]
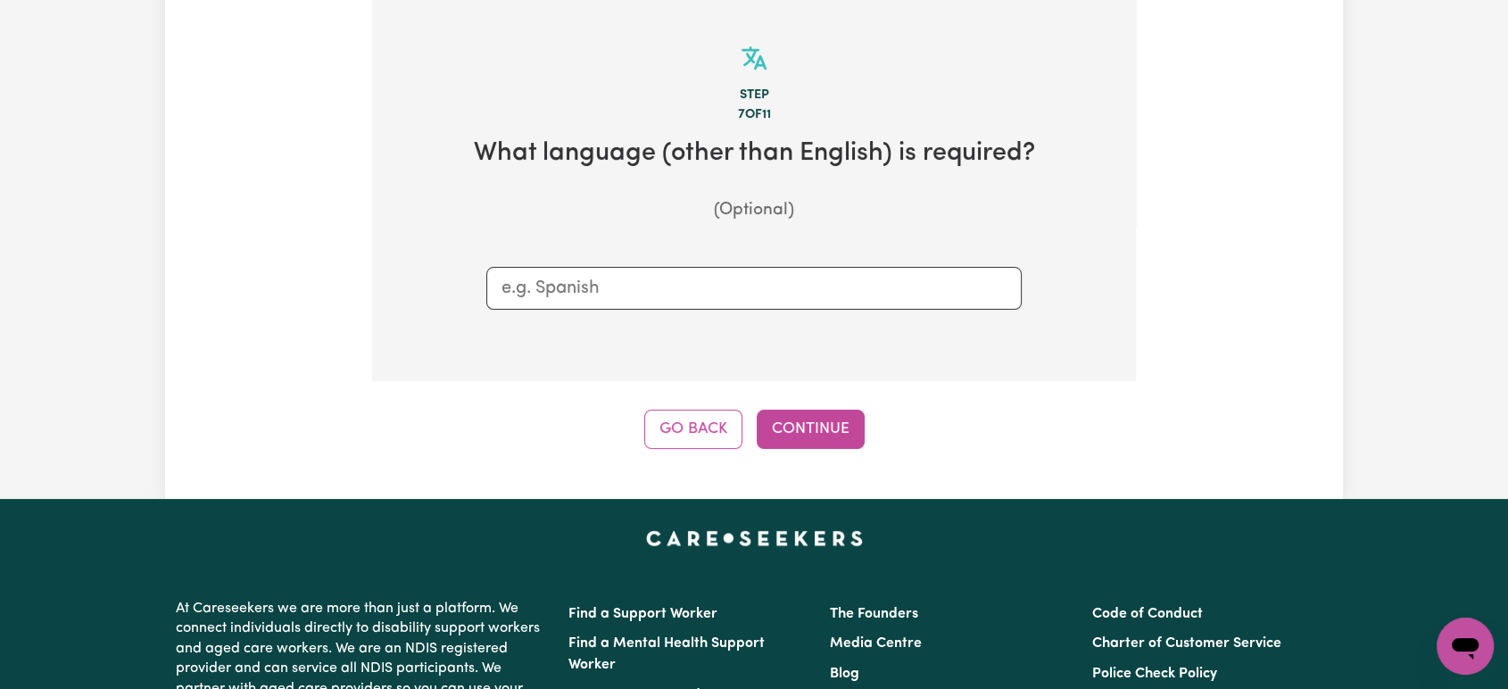
click at [777, 300] on input "text" at bounding box center [754, 288] width 505 height 27
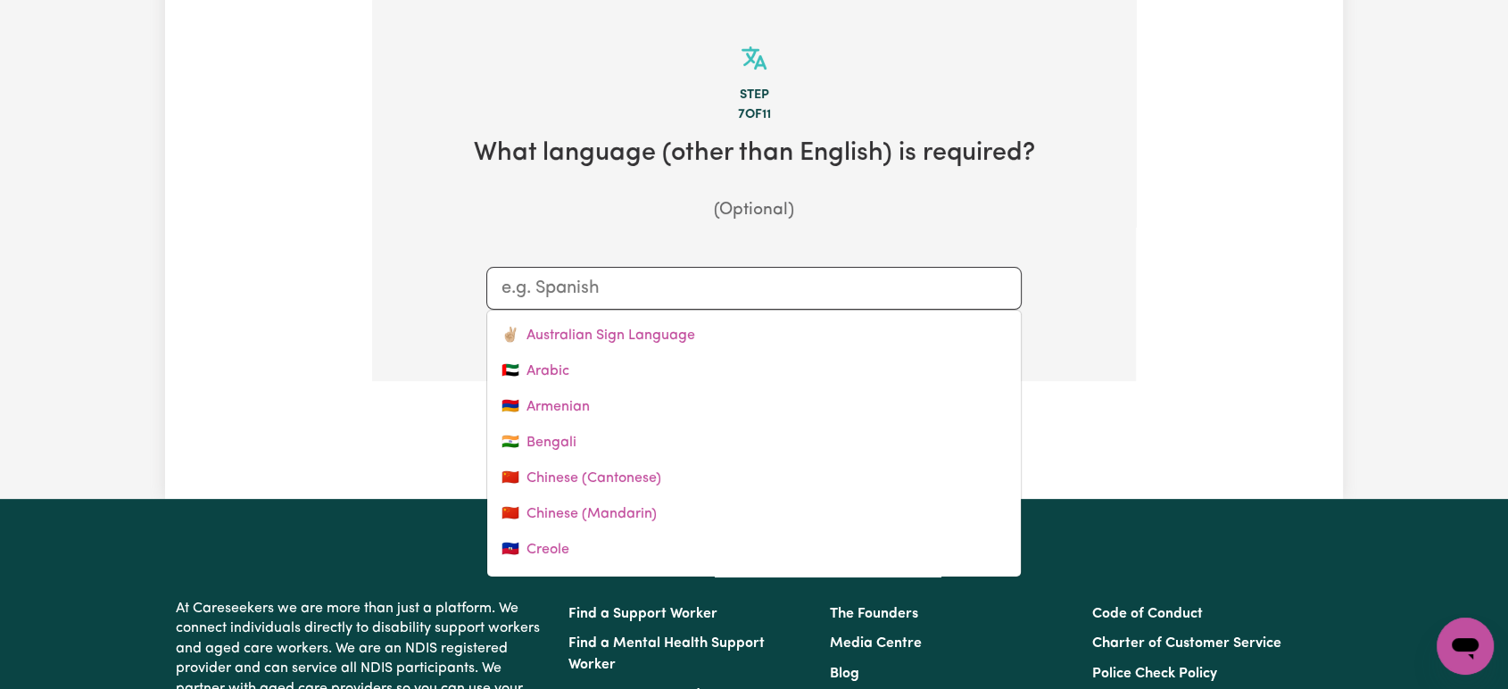
click at [1182, 430] on div "Tell us your care and support requirements Welcome to Careseekers. We are excit…" at bounding box center [754, 85] width 1178 height 727
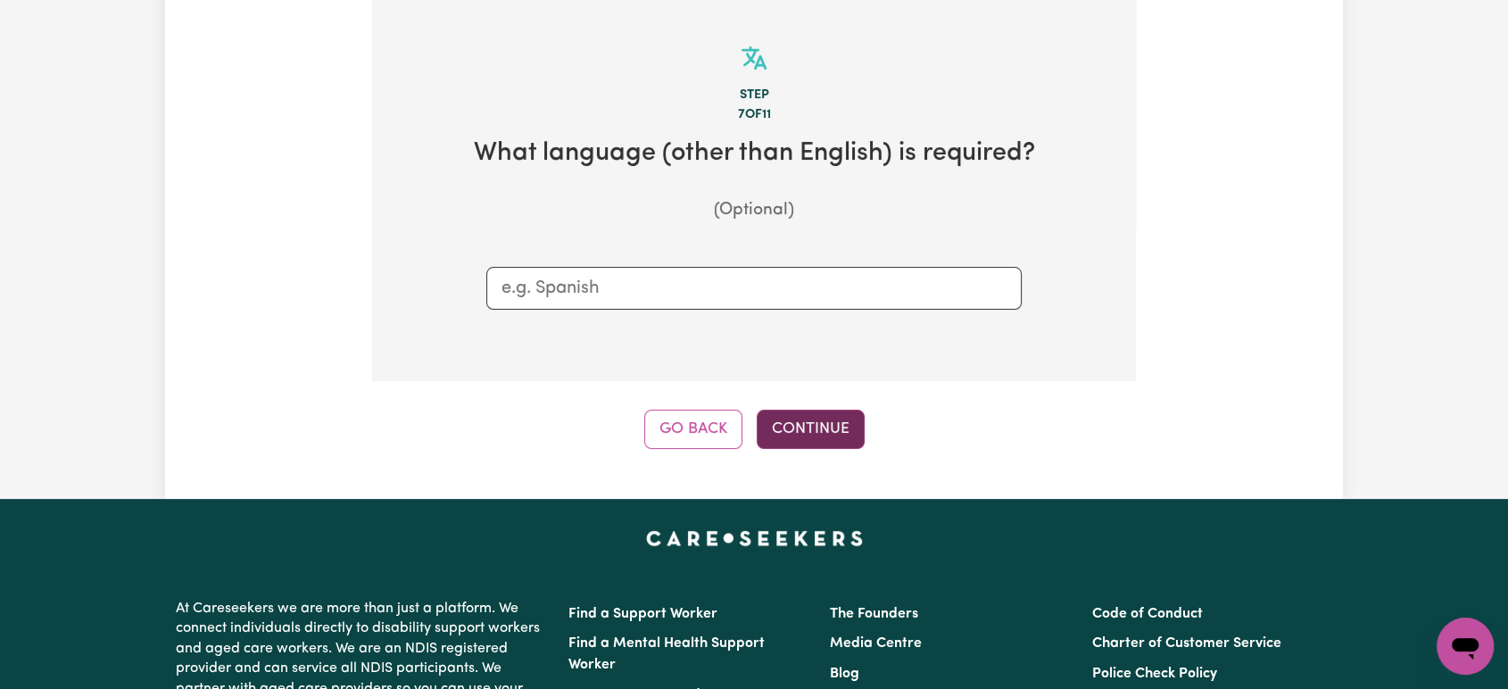
click at [800, 423] on button "Continue" at bounding box center [811, 429] width 108 height 39
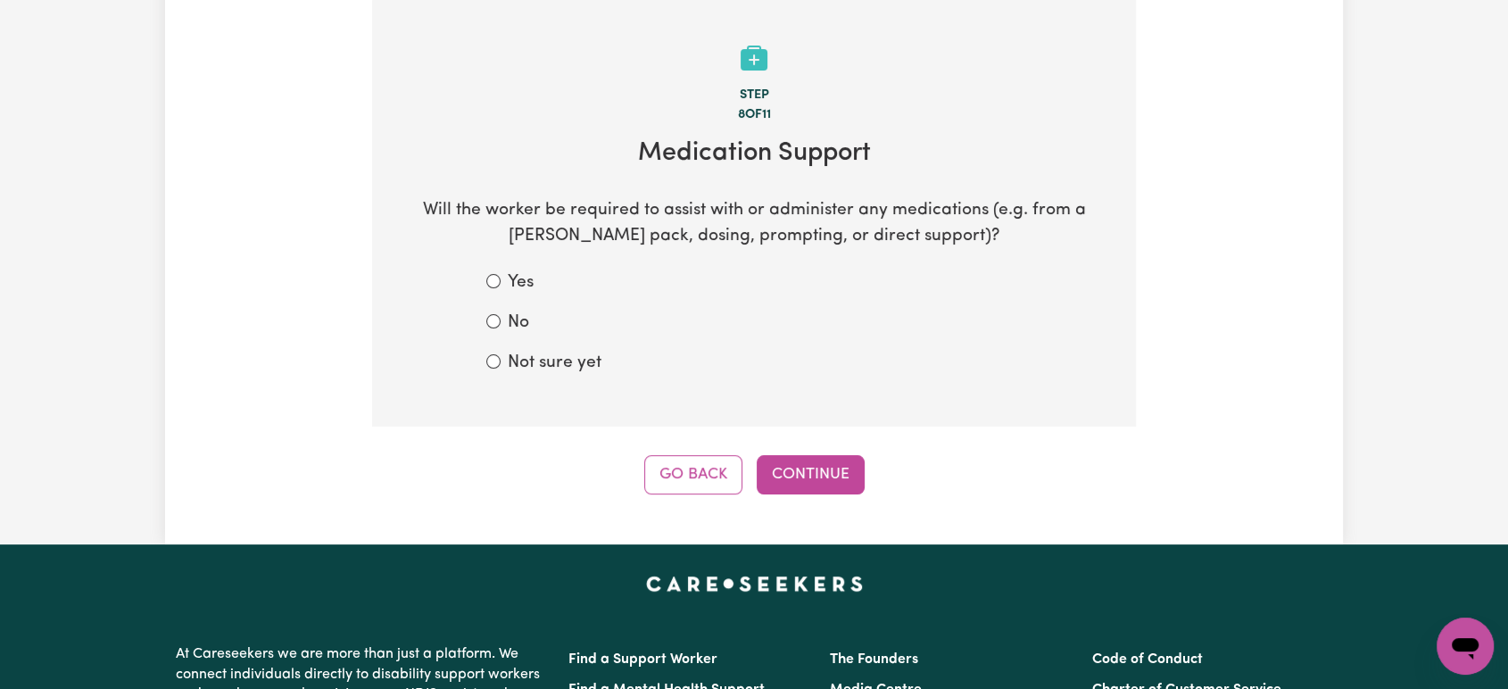
click at [514, 328] on label "No" at bounding box center [518, 324] width 21 height 26
click at [501, 328] on input "No" at bounding box center [493, 321] width 14 height 14
radio input "true"
click at [792, 458] on button "Continue" at bounding box center [811, 474] width 108 height 39
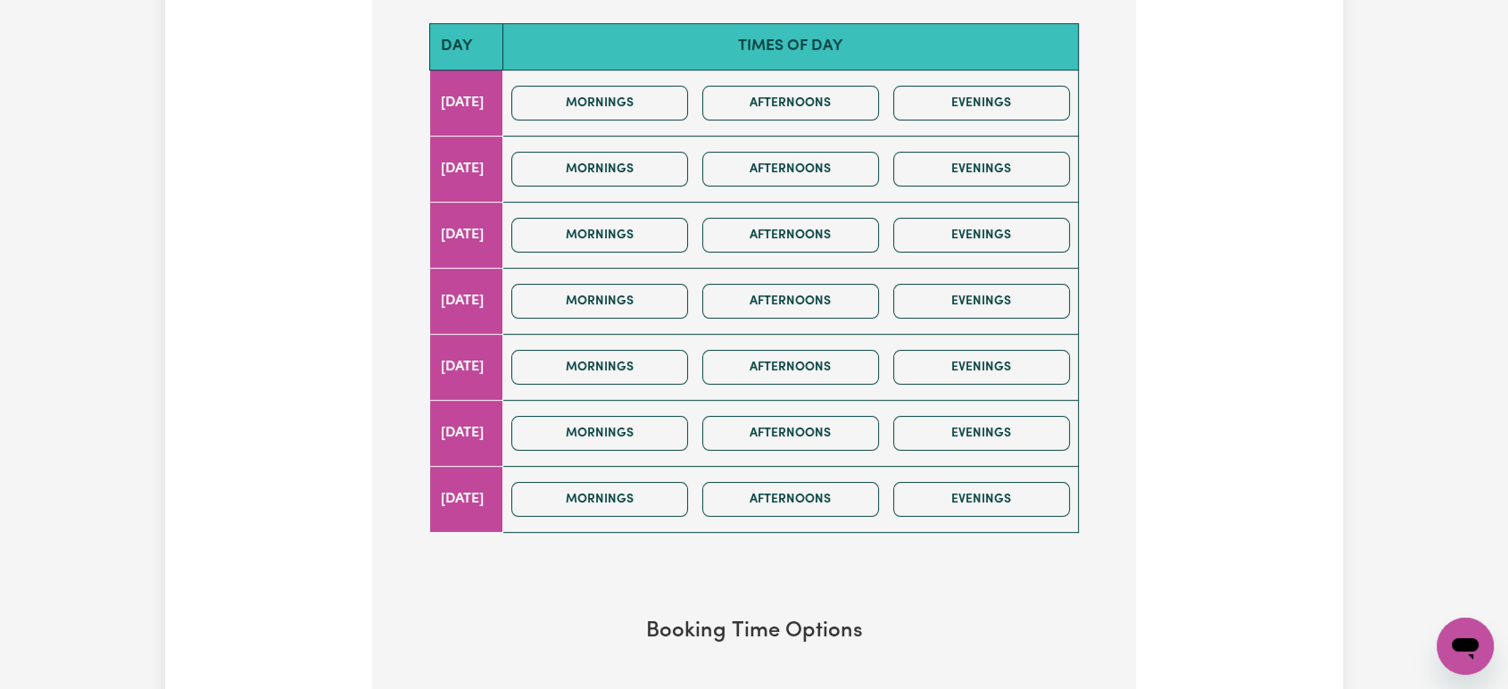
scroll to position [792, 0]
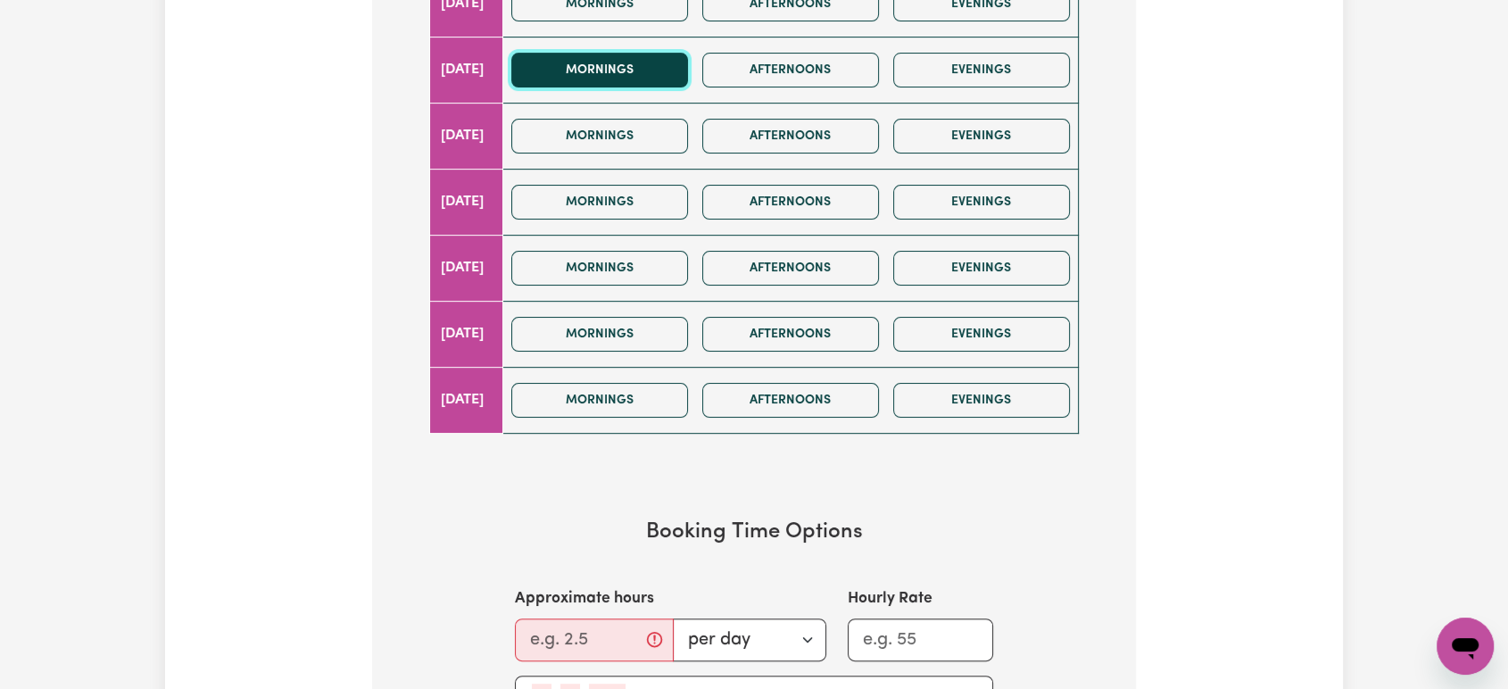
click at [657, 72] on button "Mornings" at bounding box center [599, 70] width 177 height 35
click at [584, 643] on input "Approximate hours" at bounding box center [594, 639] width 159 height 43
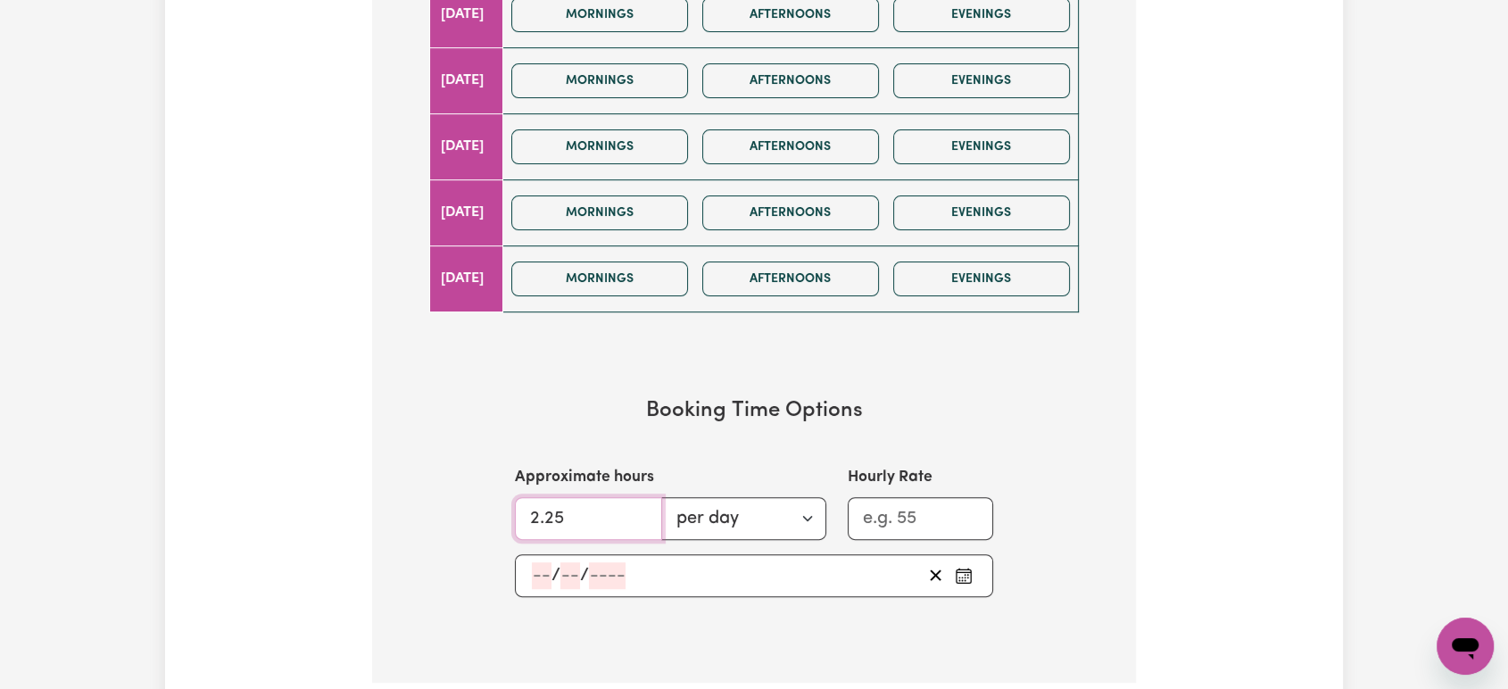
scroll to position [991, 0]
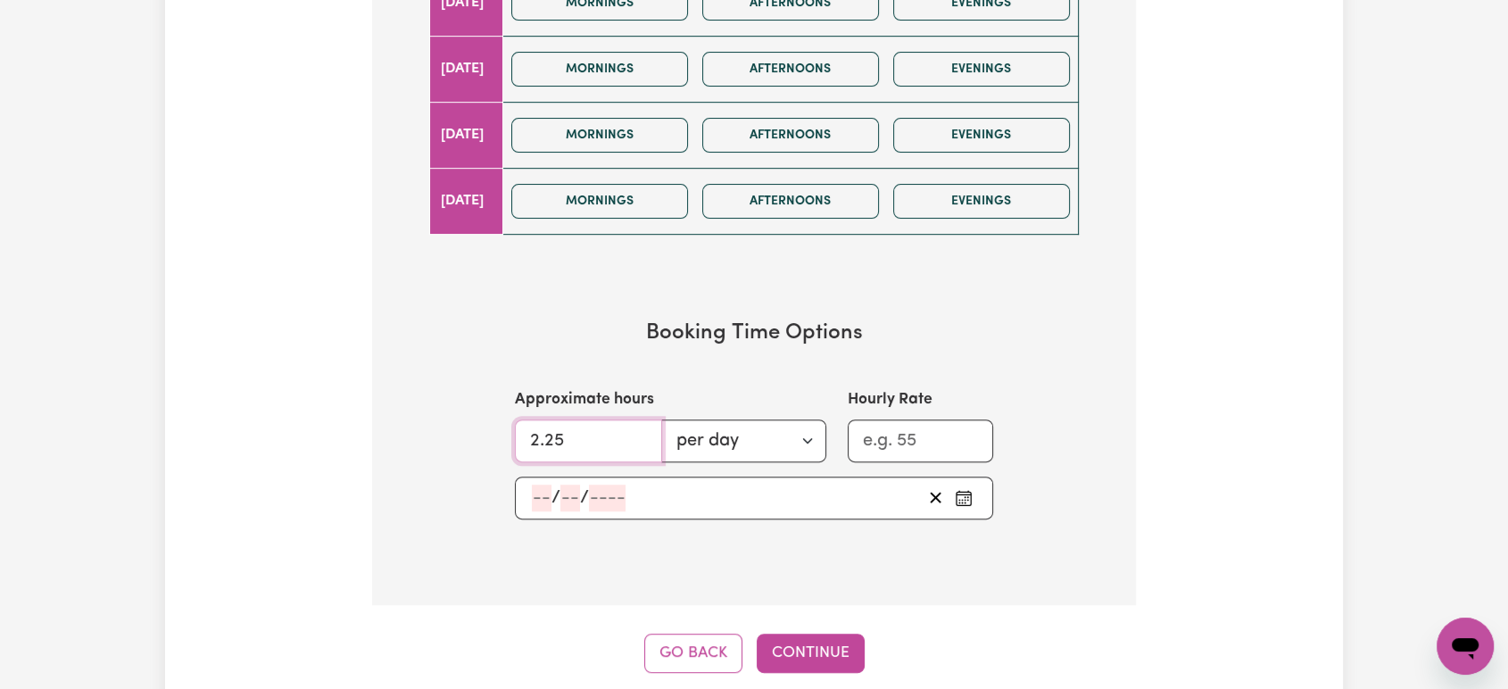
type input "2.25"
click at [919, 434] on input "Hourly Rate" at bounding box center [920, 440] width 145 height 43
click at [958, 490] on icon "Pick an approximate start date" at bounding box center [964, 498] width 18 height 18
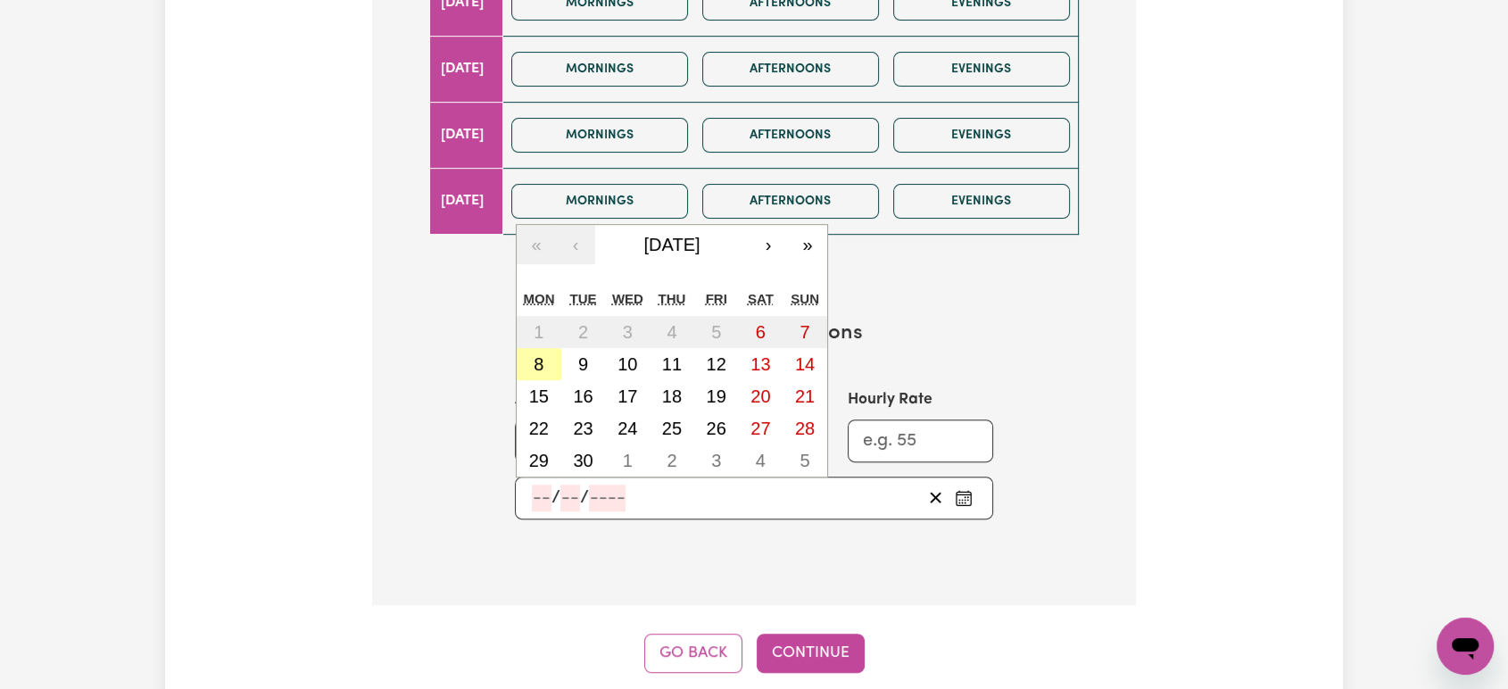
click at [536, 361] on abbr "8" at bounding box center [539, 364] width 10 height 20
type input "[DATE]"
type input "8"
type input "9"
type input "2025"
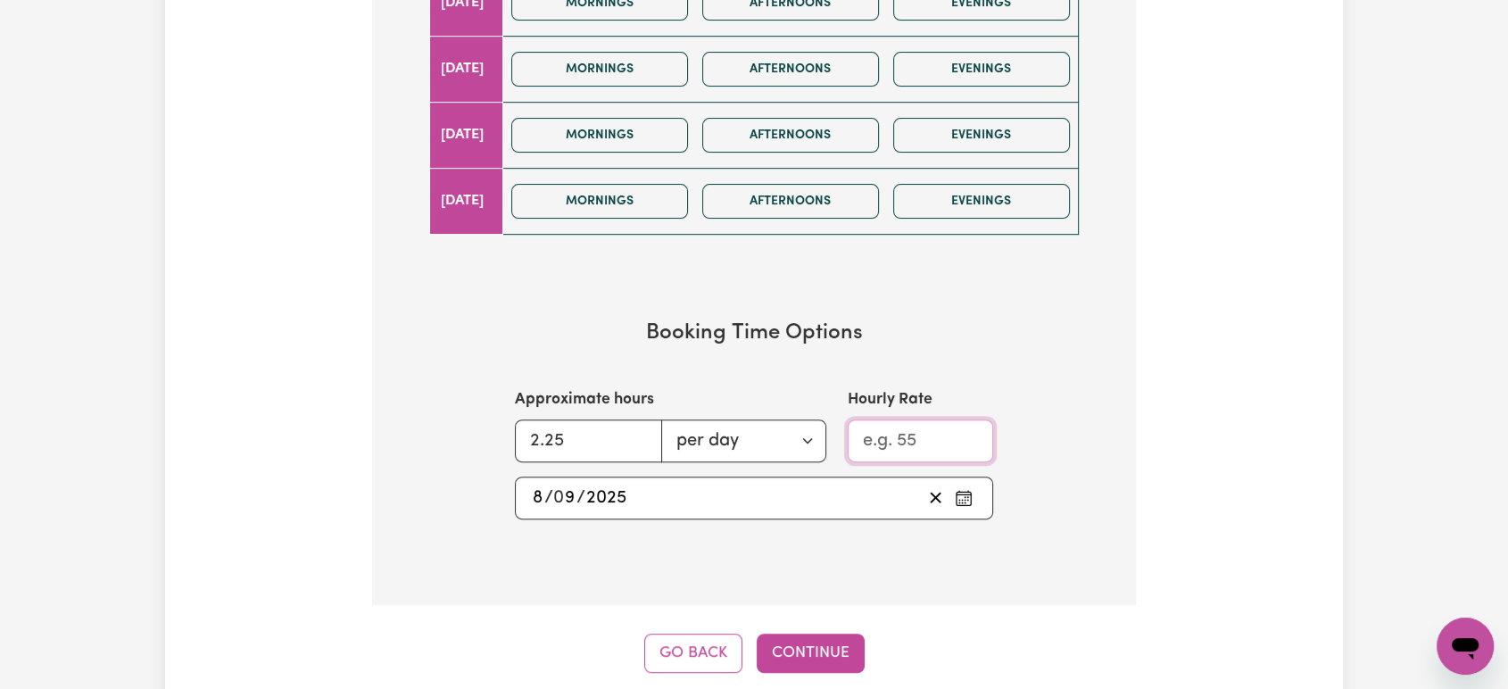
click at [888, 436] on input "Hourly Rate" at bounding box center [920, 440] width 145 height 43
drag, startPoint x: 783, startPoint y: 676, endPoint x: 805, endPoint y: 656, distance: 30.3
click at [807, 651] on button "Continue" at bounding box center [811, 653] width 108 height 39
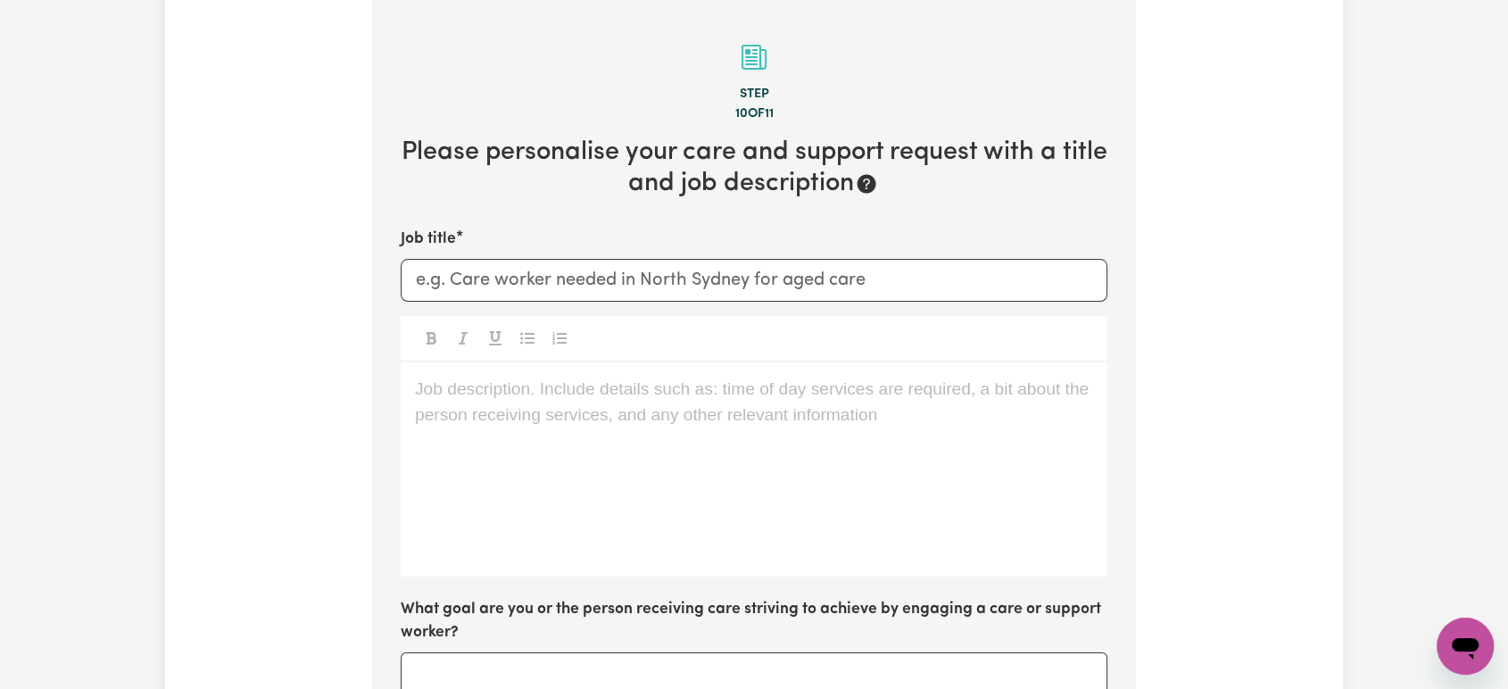
scroll to position [391, 0]
click at [601, 285] on input "Job title" at bounding box center [754, 281] width 707 height 43
type input "URGENT Worker Required [DATE] Community Access"
click at [606, 427] on div "Job description. Include details such as: time of day services are required, a …" at bounding box center [754, 470] width 707 height 214
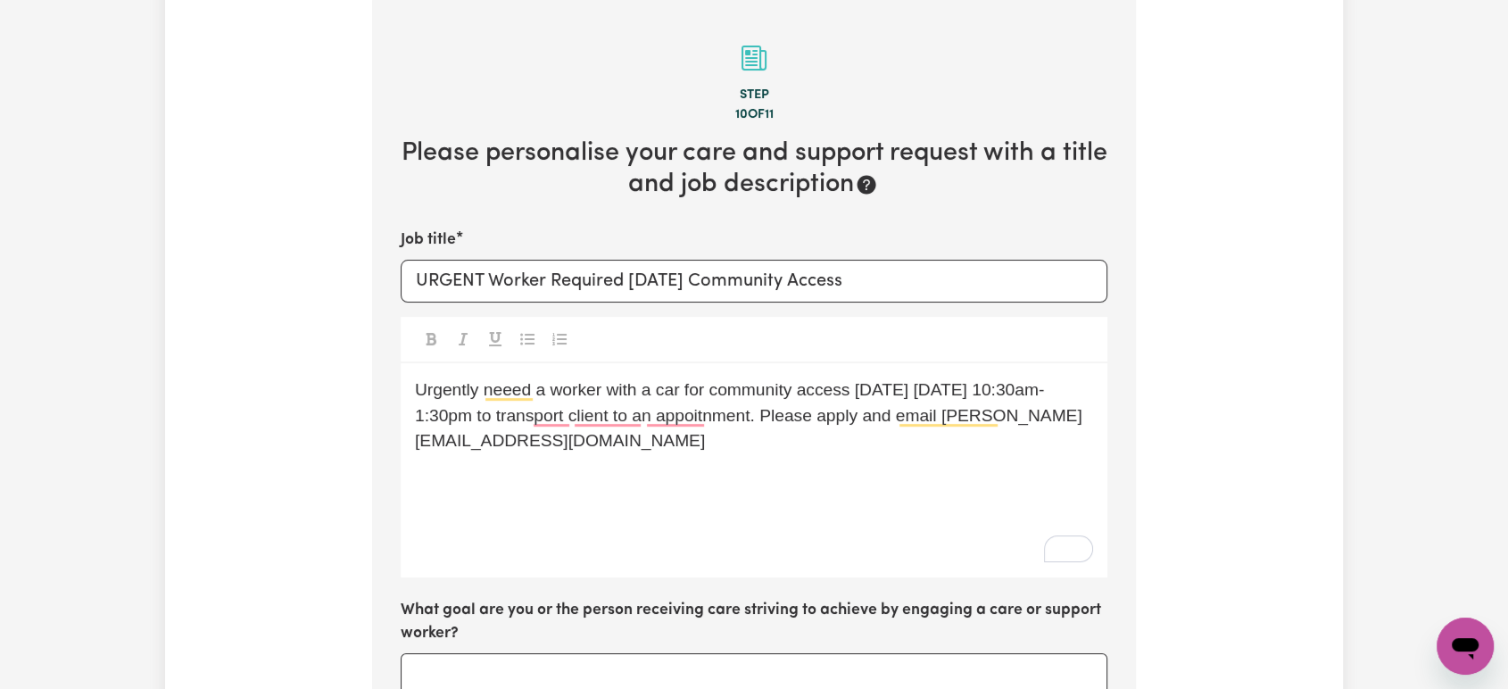
click at [866, 444] on p "Urgently neeed a worker with a car for community access [DATE] [DATE] 10:30am-1…" at bounding box center [754, 415] width 678 height 77
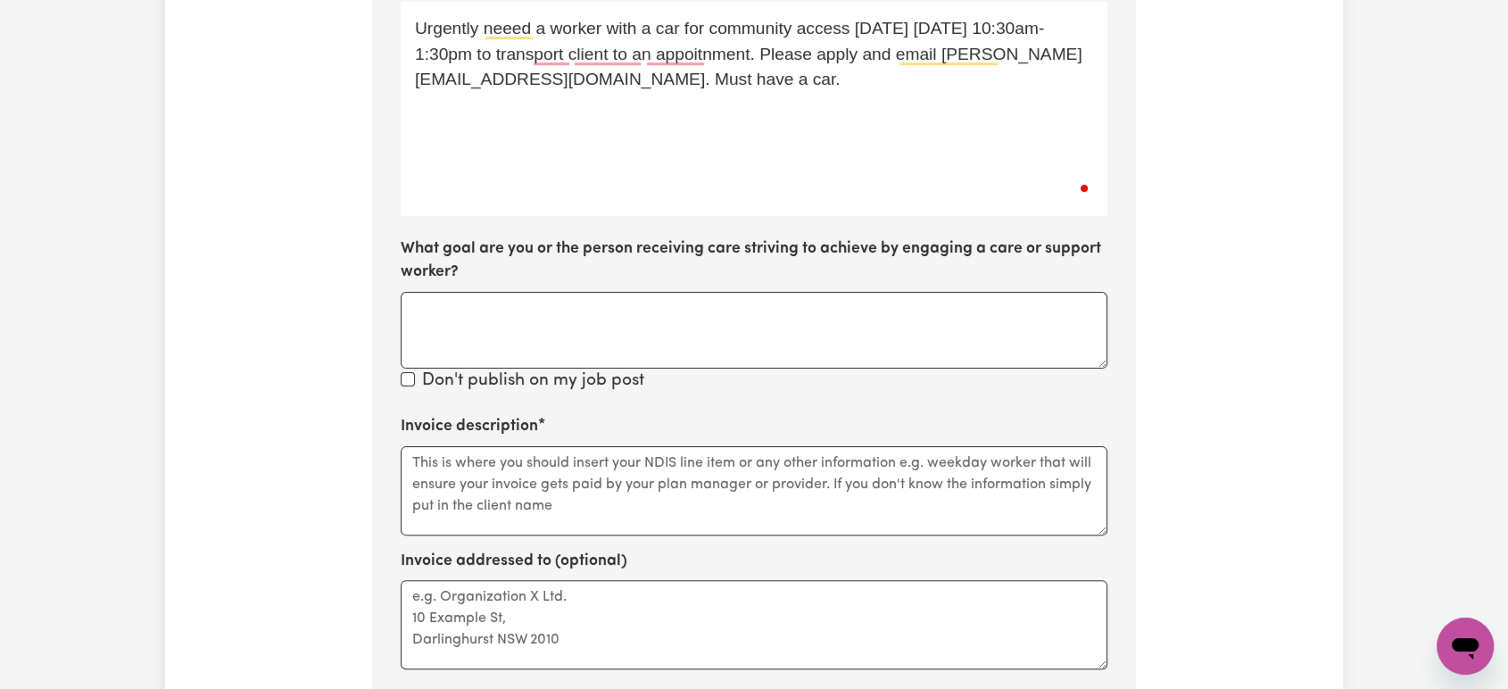
scroll to position [886, 0]
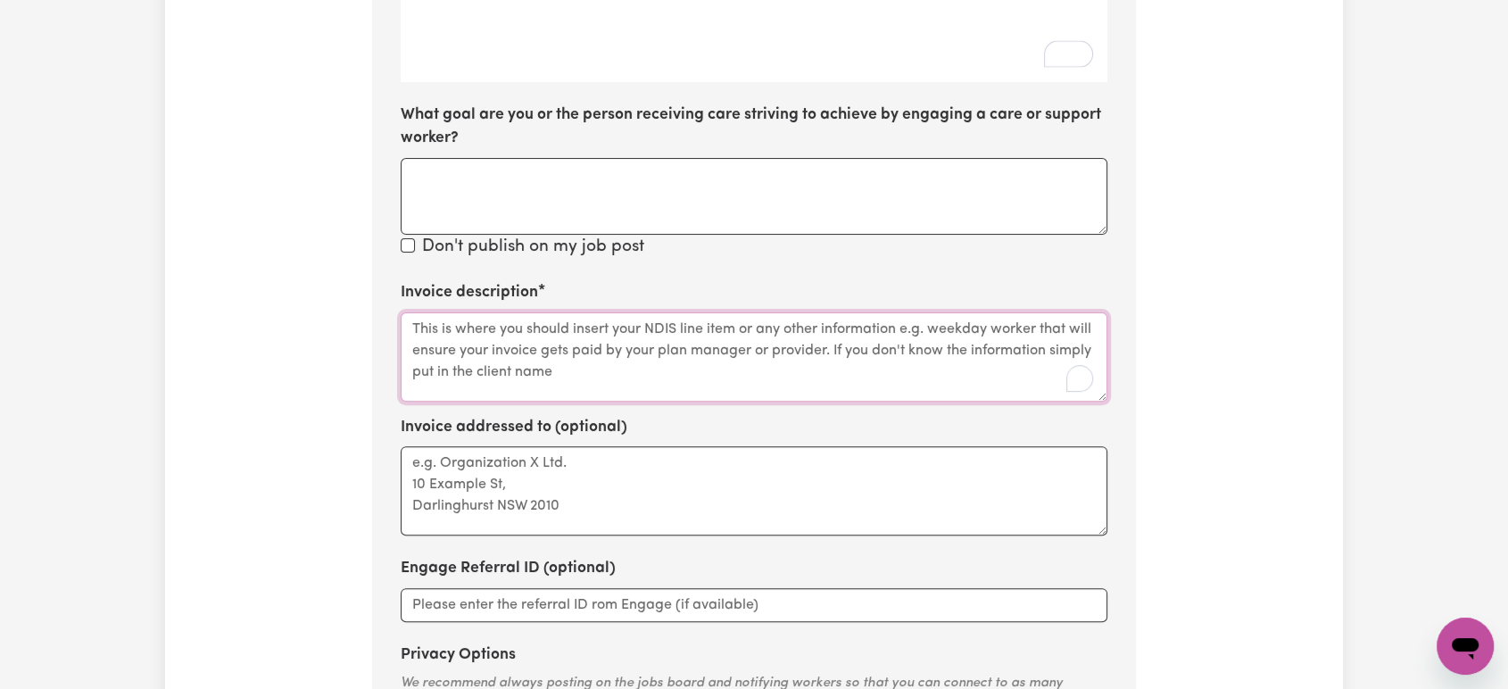
click at [669, 340] on textarea "Invoice description" at bounding box center [754, 356] width 707 height 89
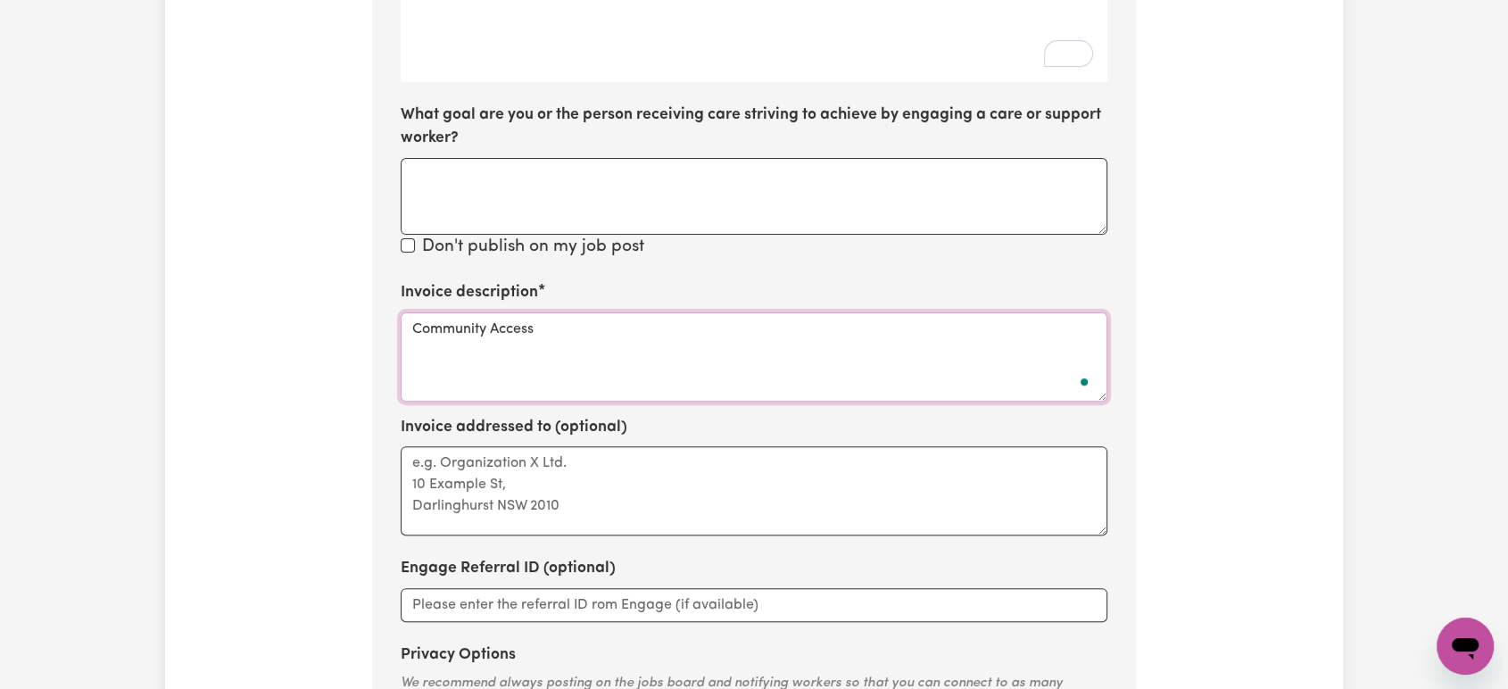
scroll to position [1382, 0]
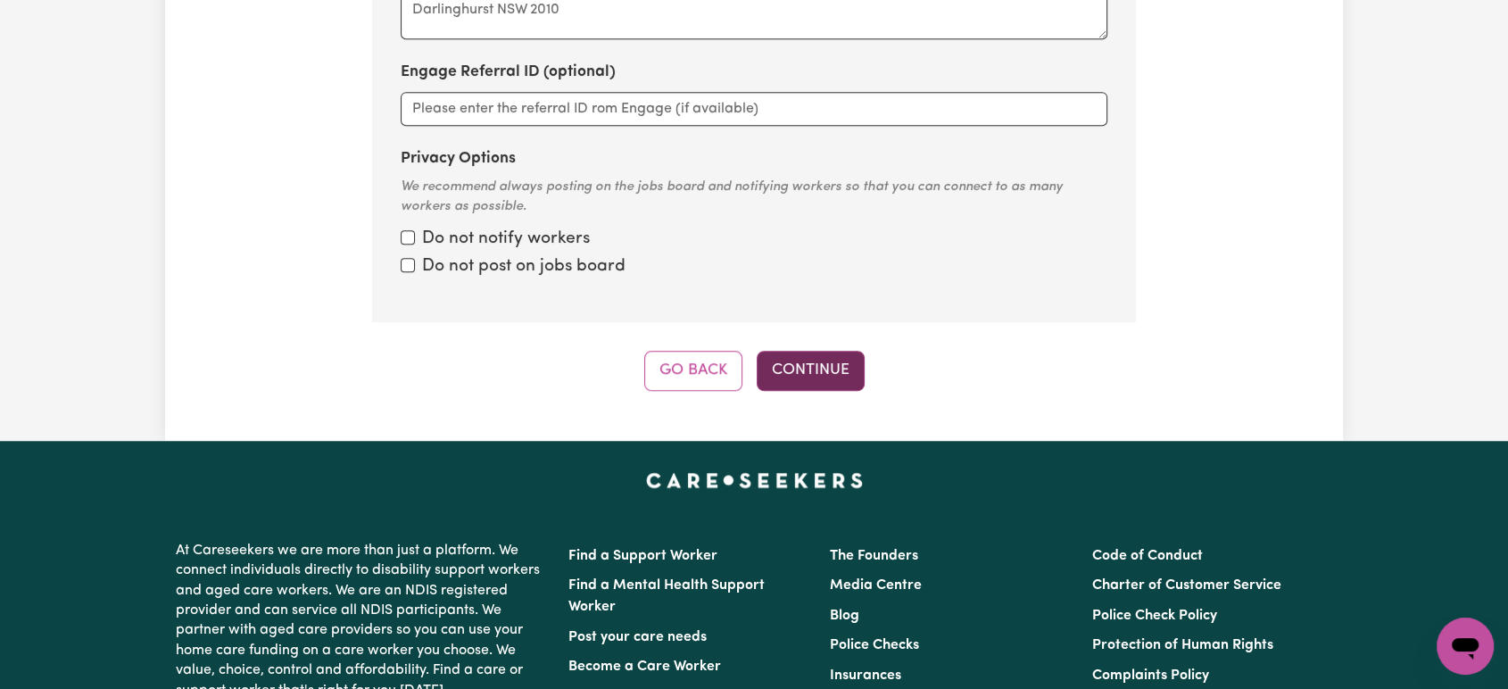
type textarea "Community Access"
click at [827, 353] on button "Continue" at bounding box center [811, 370] width 108 height 39
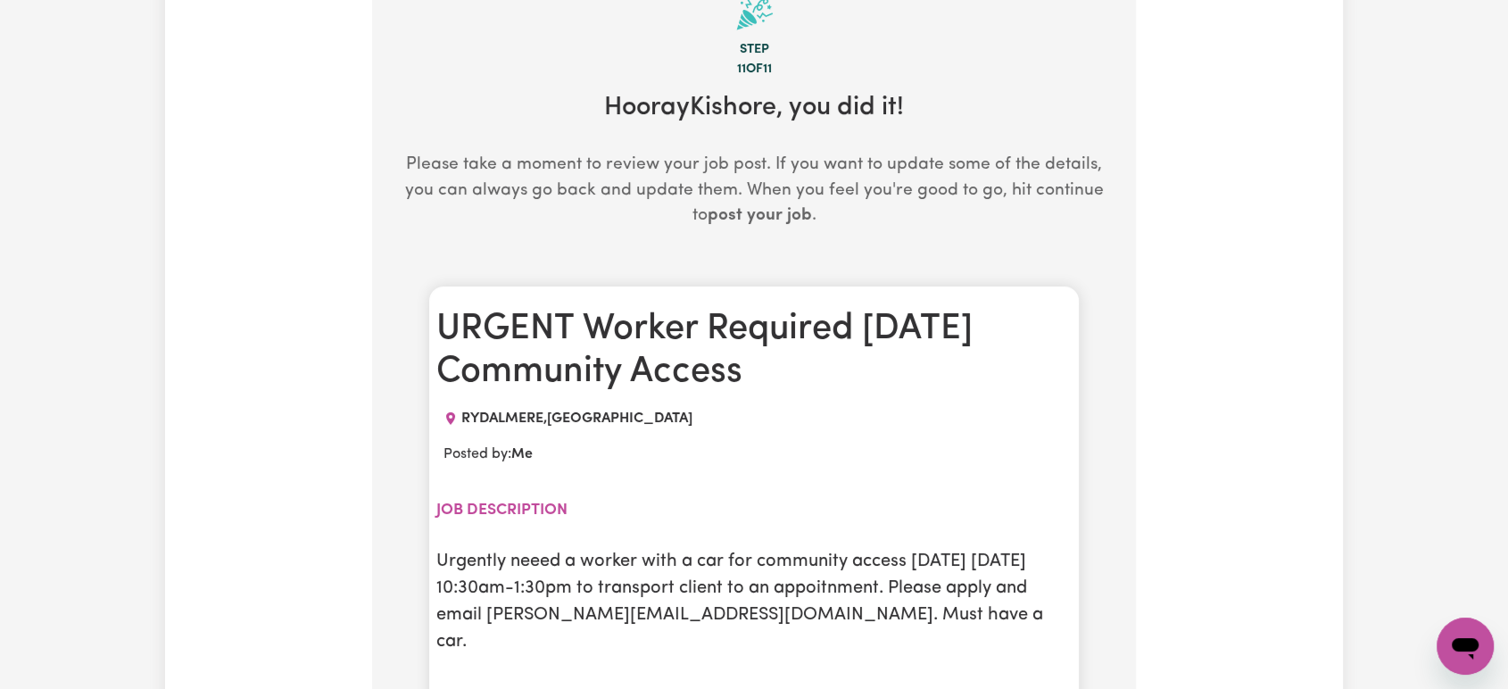
scroll to position [391, 0]
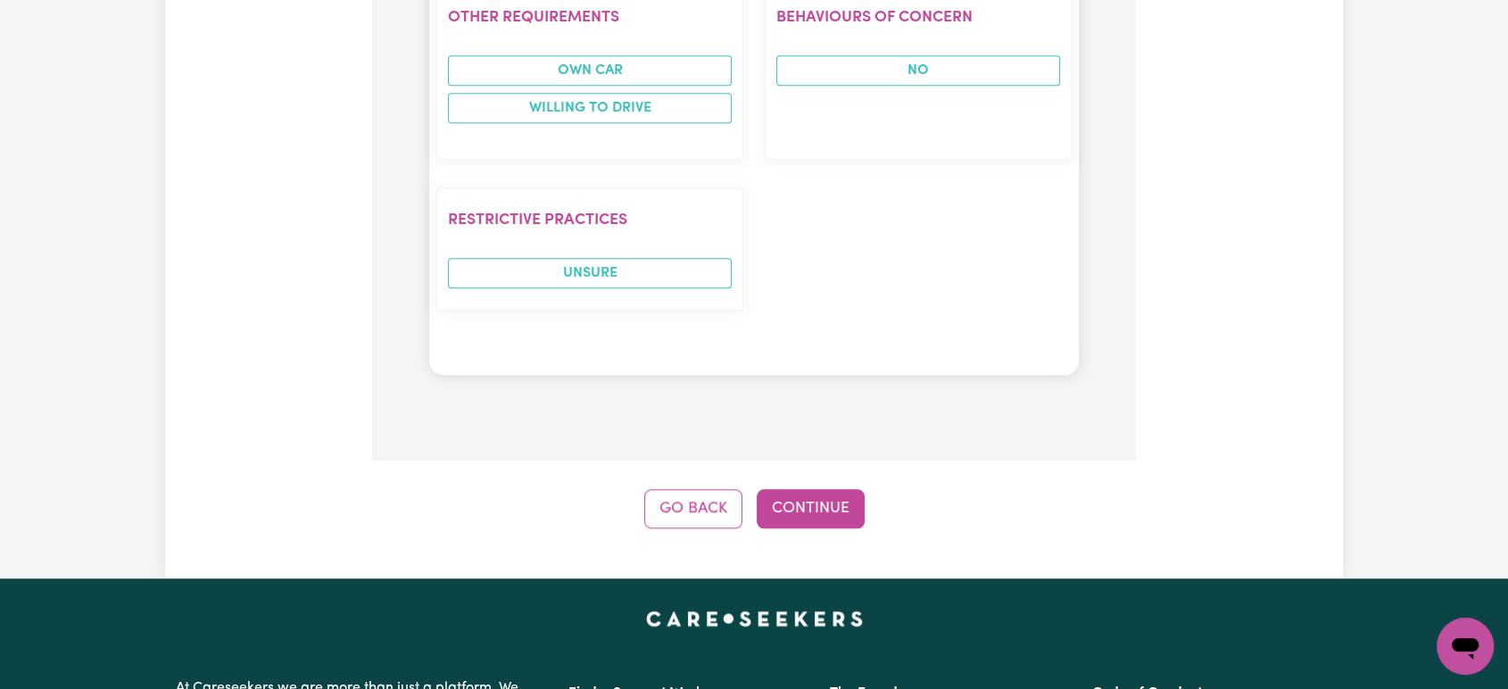
click at [704, 489] on button "Go Back" at bounding box center [693, 508] width 98 height 39
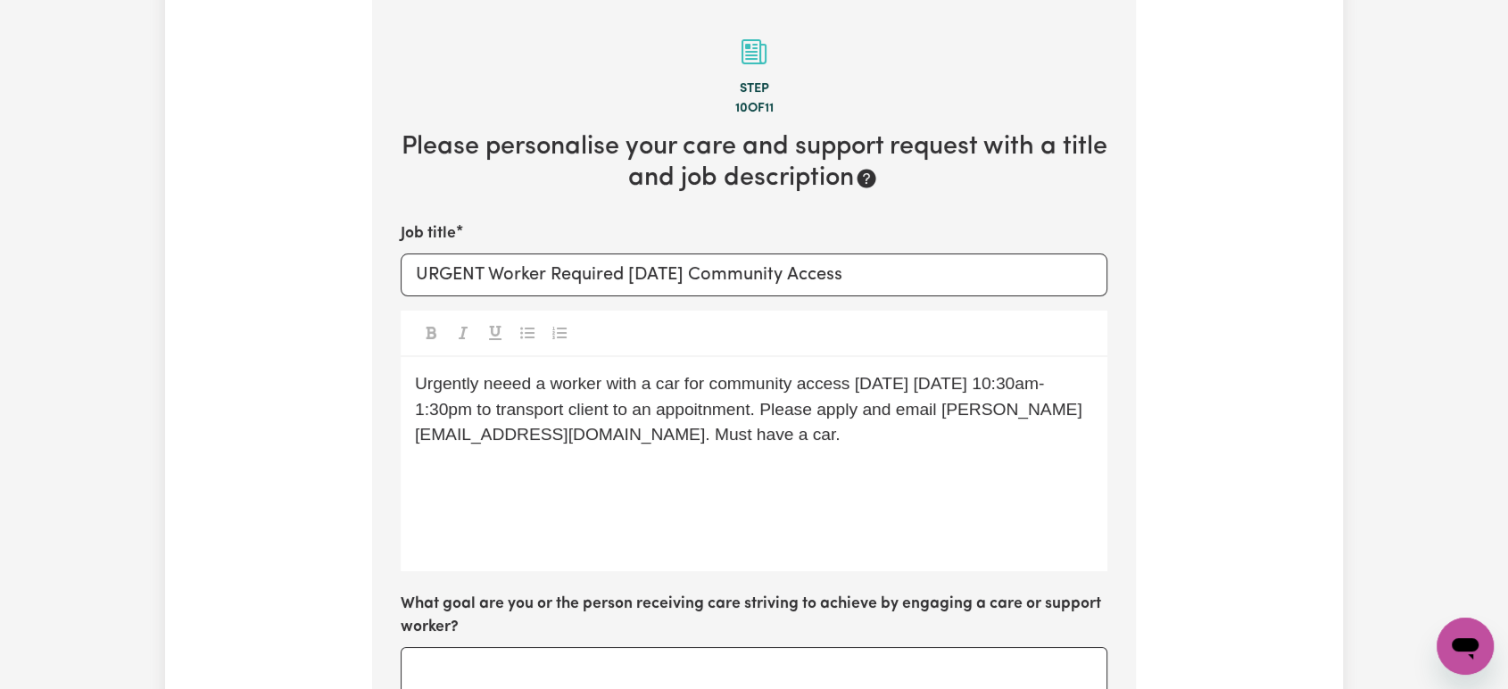
scroll to position [391, 0]
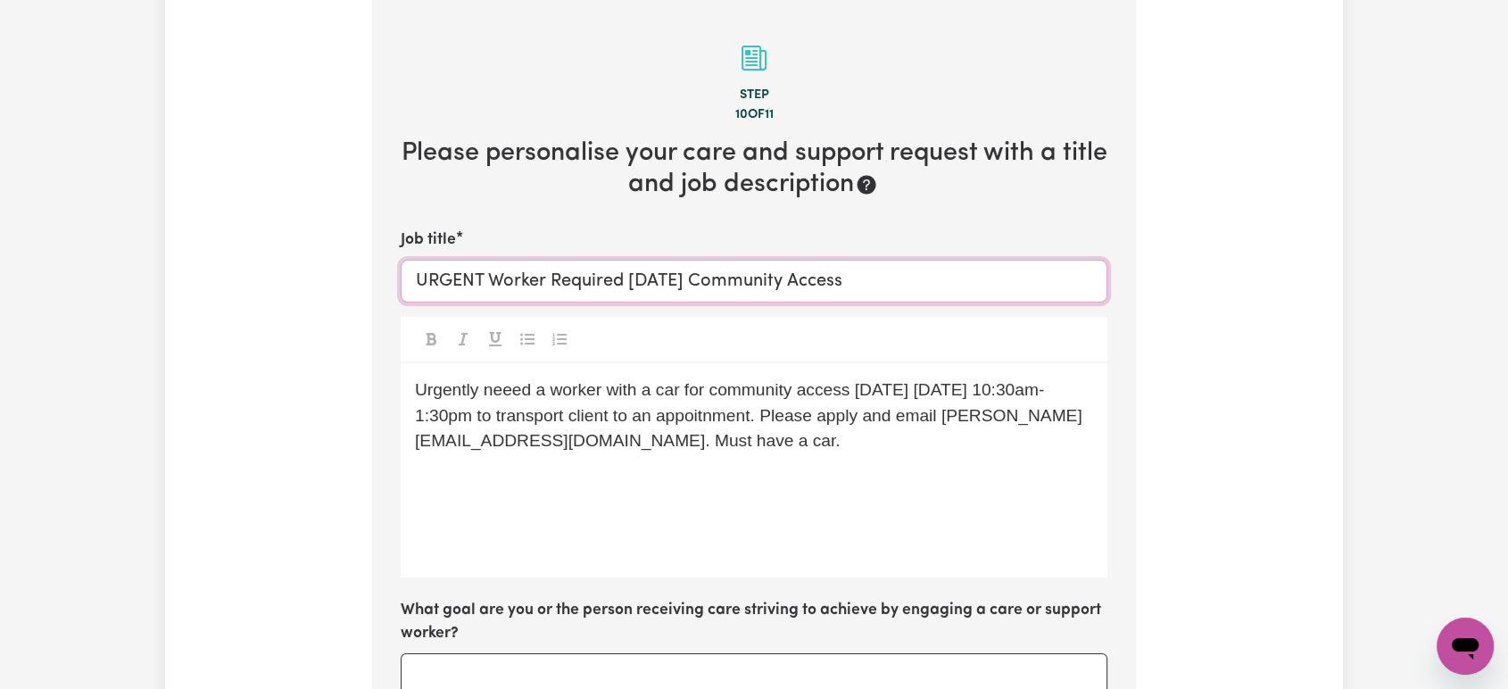
click at [677, 276] on input "URGENT Worker Required [DATE] Community Access" at bounding box center [754, 281] width 707 height 43
click at [642, 278] on input "URGENT Worker Required [DATE] Community Access" at bounding box center [754, 281] width 707 height 43
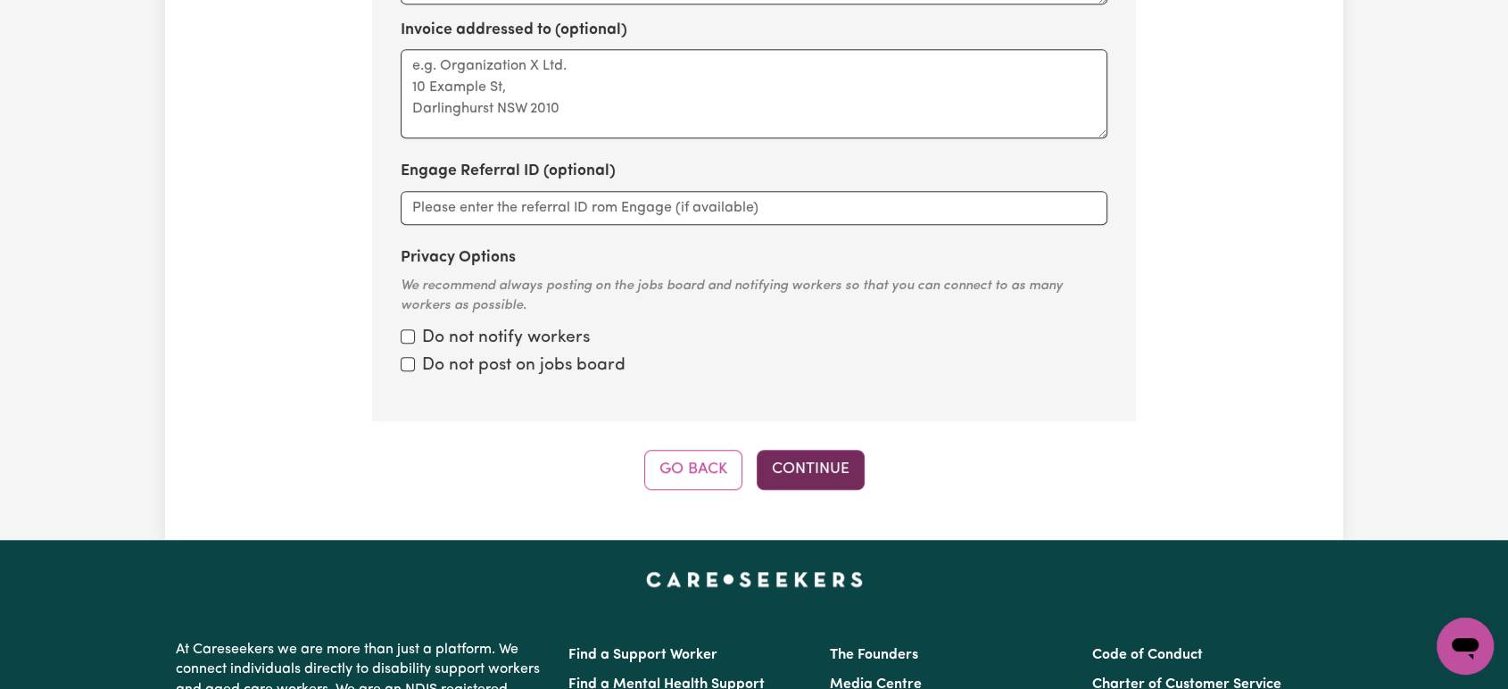
type input "URGENT Worker Required [DATE] Community Access"
click at [822, 470] on button "Continue" at bounding box center [811, 469] width 108 height 39
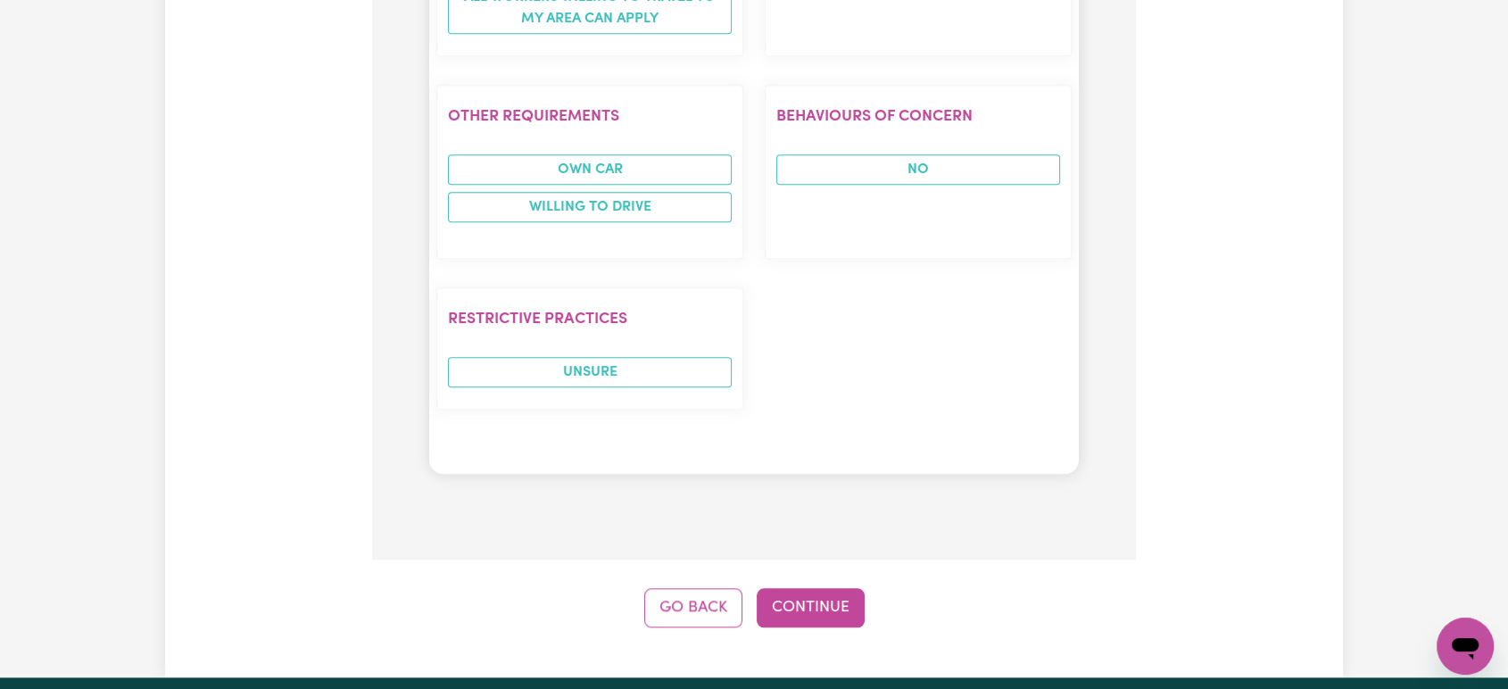
click at [800, 593] on button "Continue" at bounding box center [811, 607] width 108 height 39
